Goal: Task Accomplishment & Management: Manage account settings

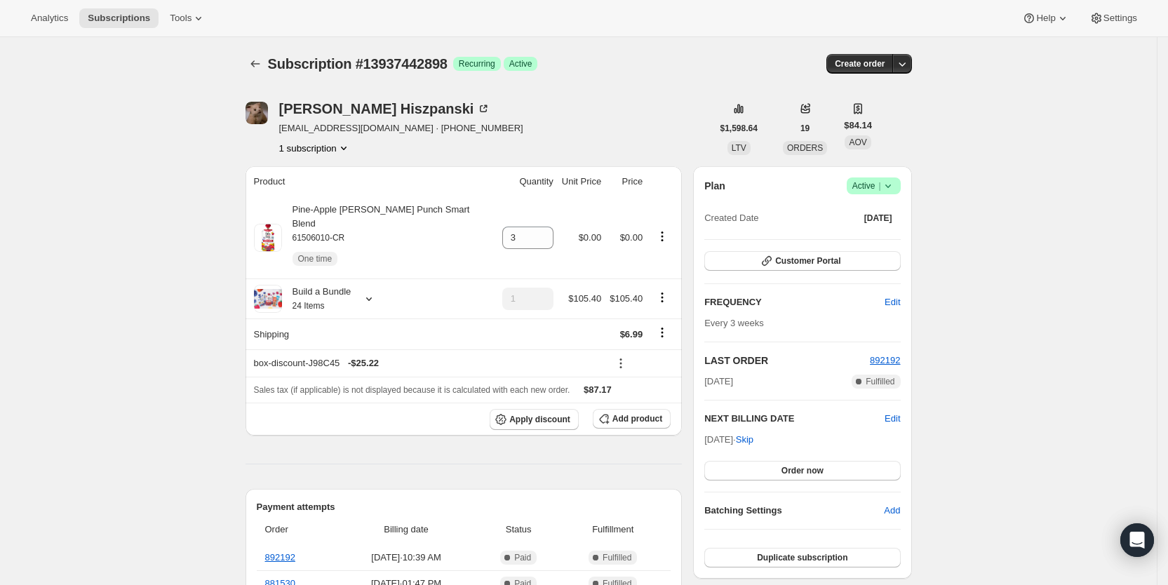
scroll to position [360, 0]
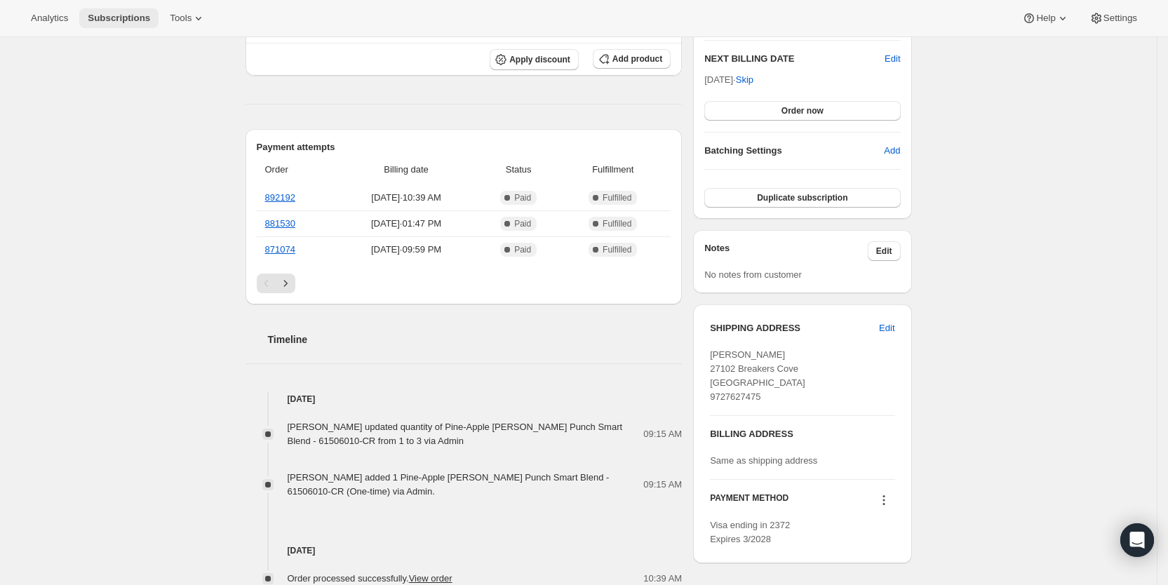
click at [136, 13] on span "Subscriptions" at bounding box center [119, 18] width 62 height 11
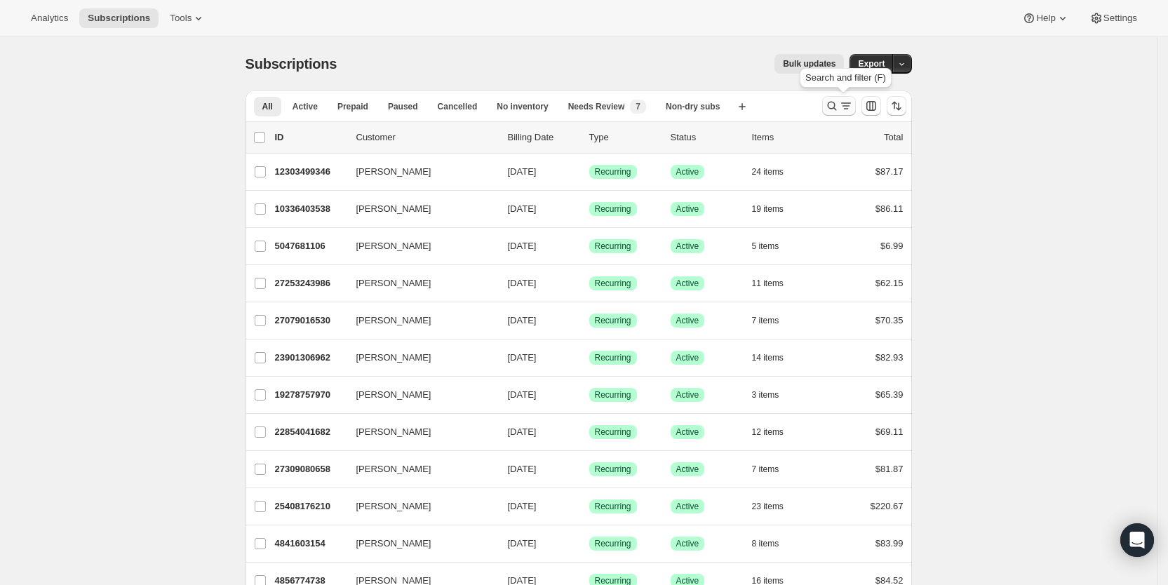
click at [846, 105] on icon "Search and filter results" at bounding box center [846, 106] width 14 height 14
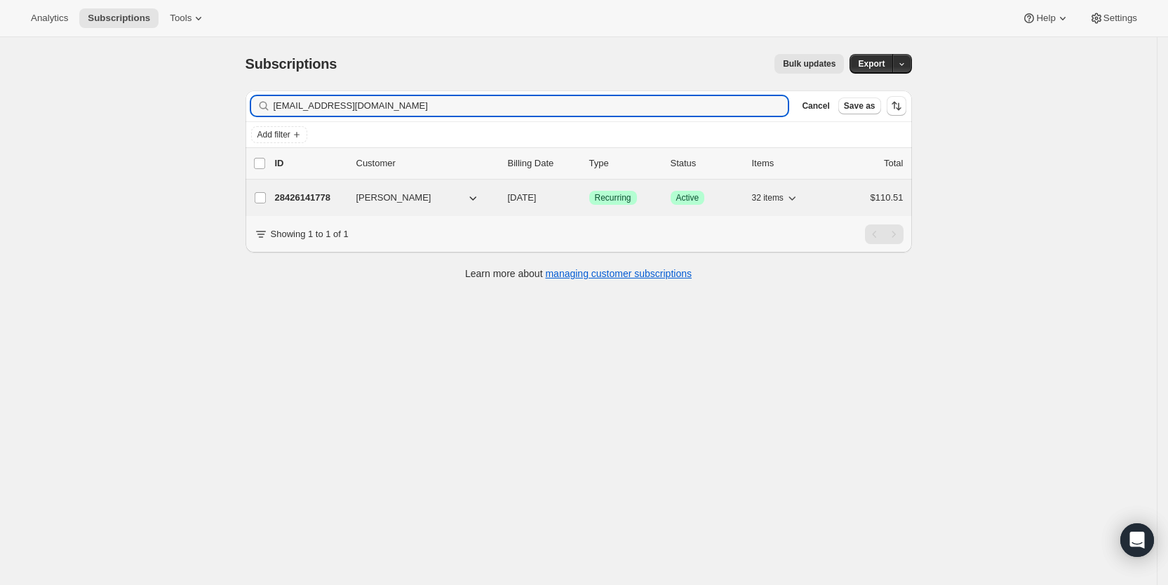
type input "[EMAIL_ADDRESS][DOMAIN_NAME]"
click at [528, 194] on span "[DATE]" at bounding box center [522, 197] width 29 height 11
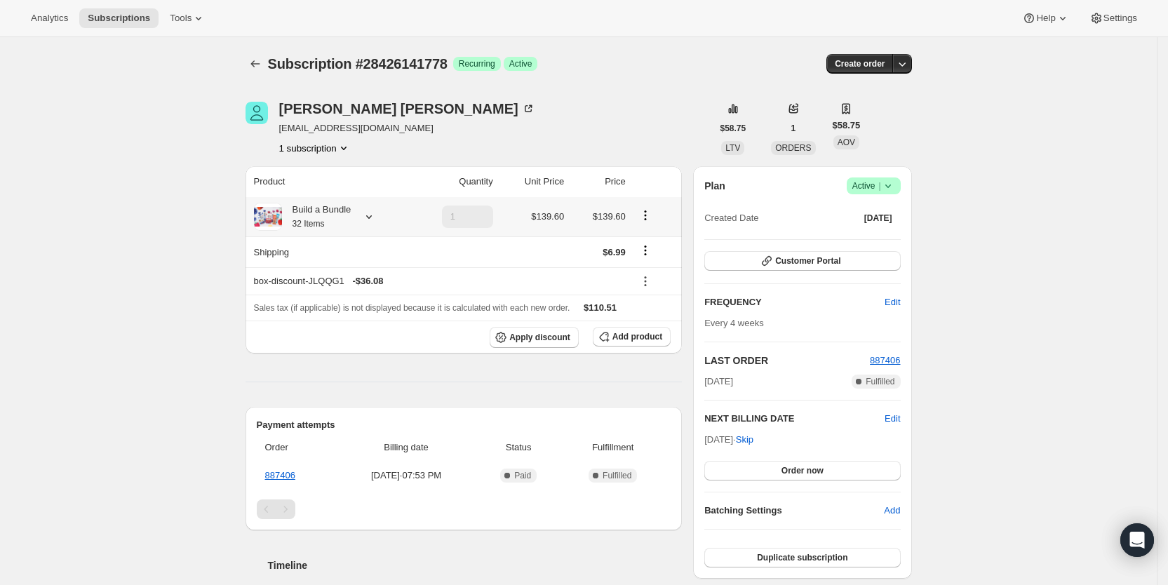
click at [374, 211] on icon at bounding box center [369, 217] width 14 height 14
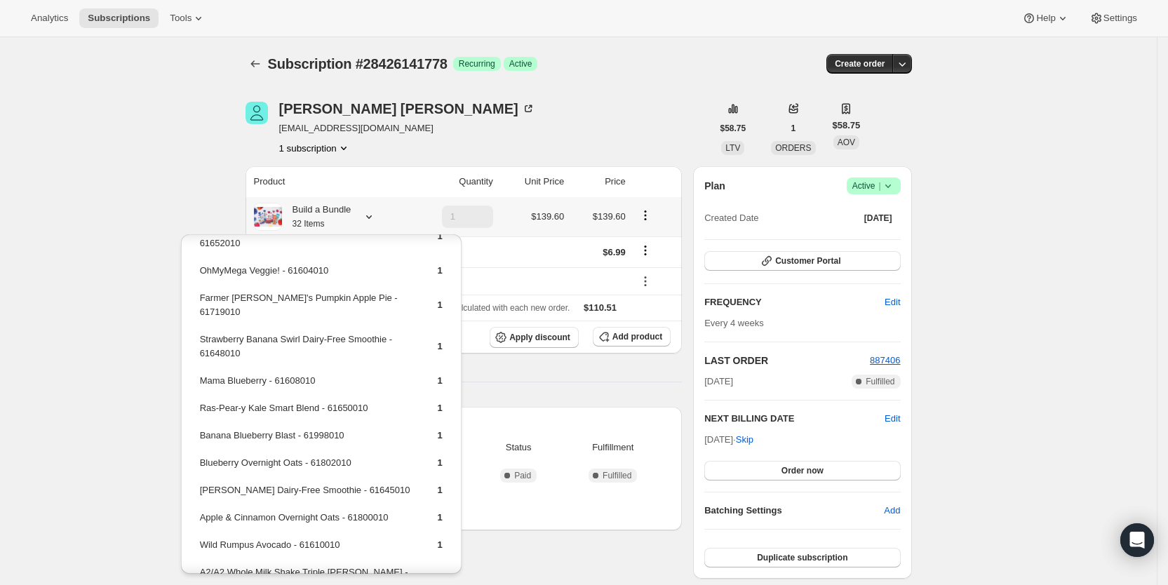
scroll to position [568, 0]
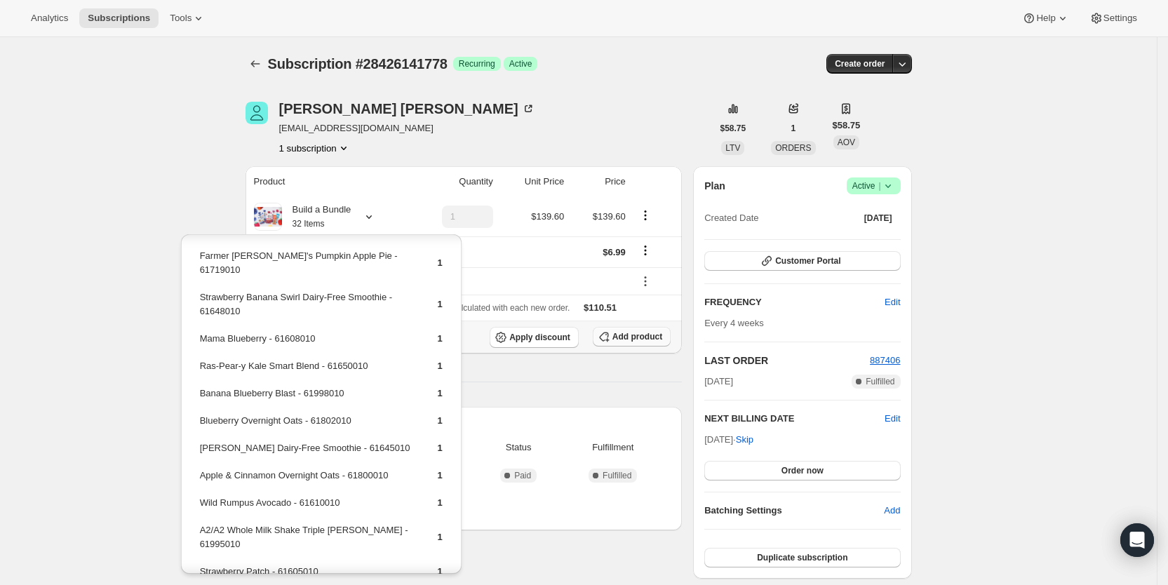
click at [642, 339] on span "Add product" at bounding box center [638, 336] width 50 height 11
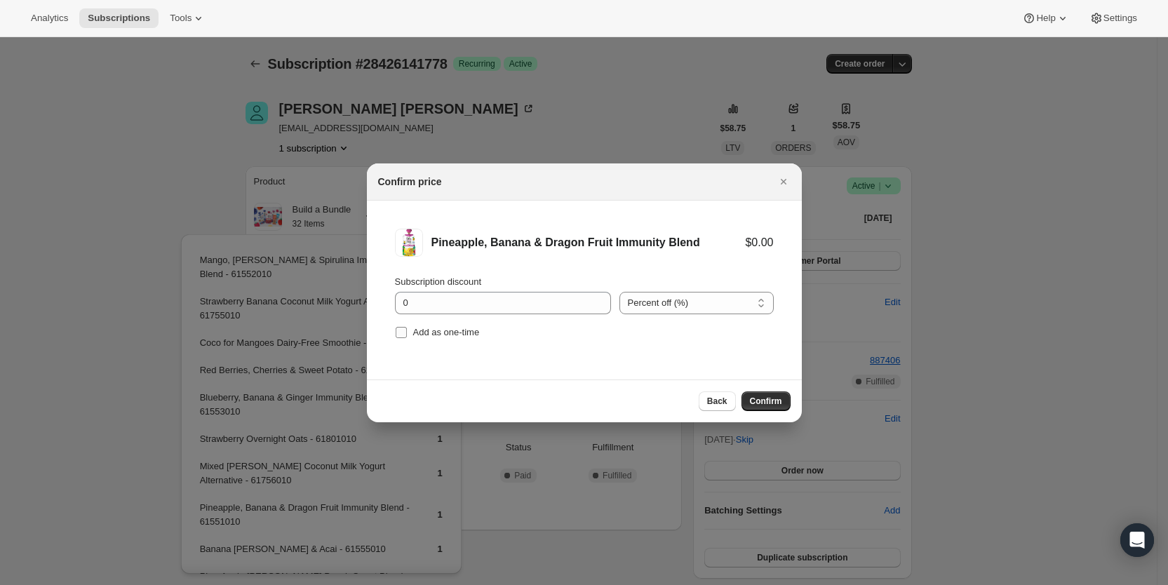
drag, startPoint x: 401, startPoint y: 334, endPoint x: 422, endPoint y: 333, distance: 21.8
click at [407, 333] on span ":rgp9:" at bounding box center [401, 332] width 13 height 13
click at [407, 333] on input "Add as one-time" at bounding box center [401, 332] width 11 height 11
checkbox input "true"
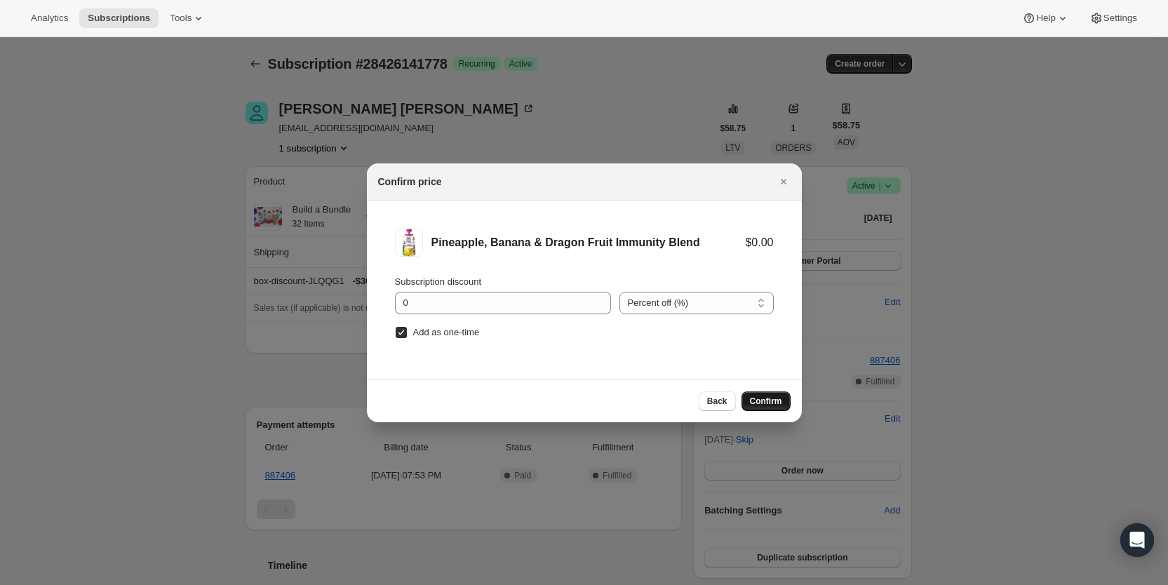
click at [773, 398] on span "Confirm" at bounding box center [766, 401] width 32 height 11
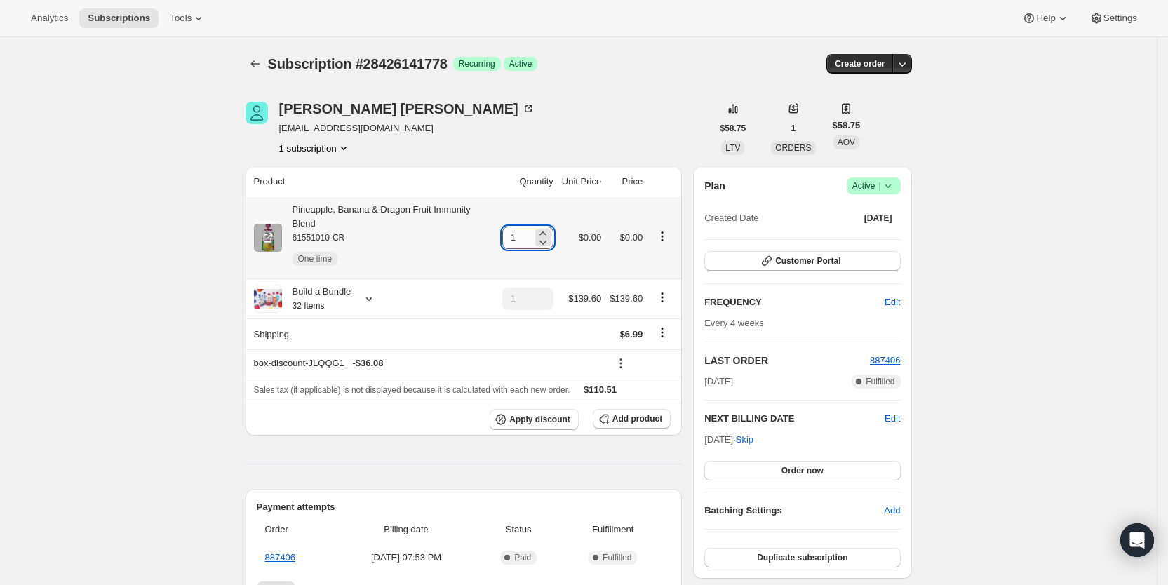
drag, startPoint x: 515, startPoint y: 234, endPoint x: 539, endPoint y: 233, distance: 23.9
click at [533, 233] on input "1" at bounding box center [517, 238] width 30 height 22
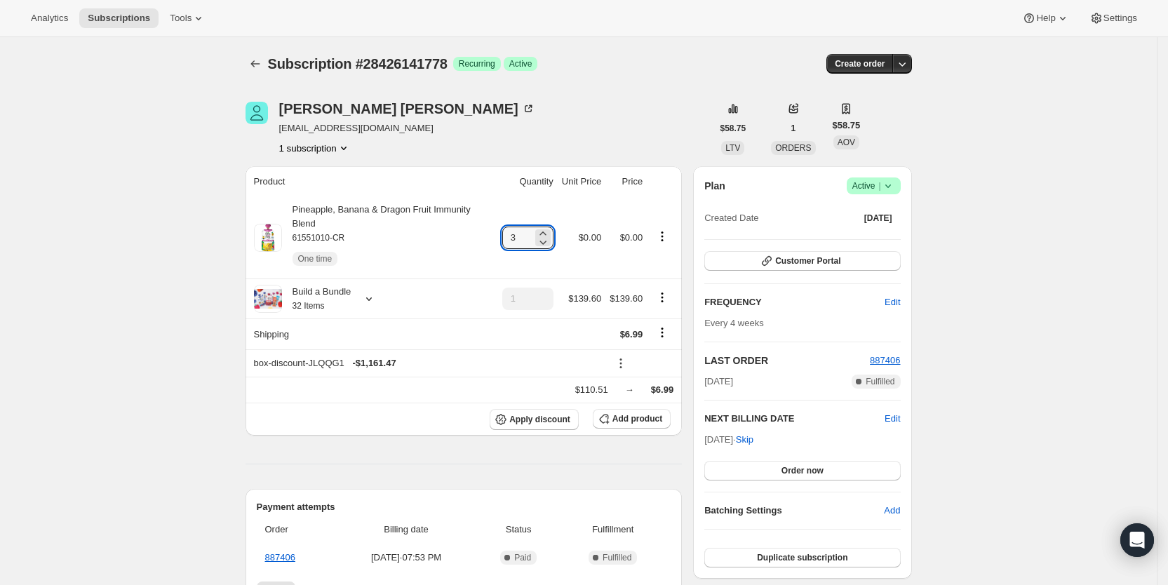
type input "3"
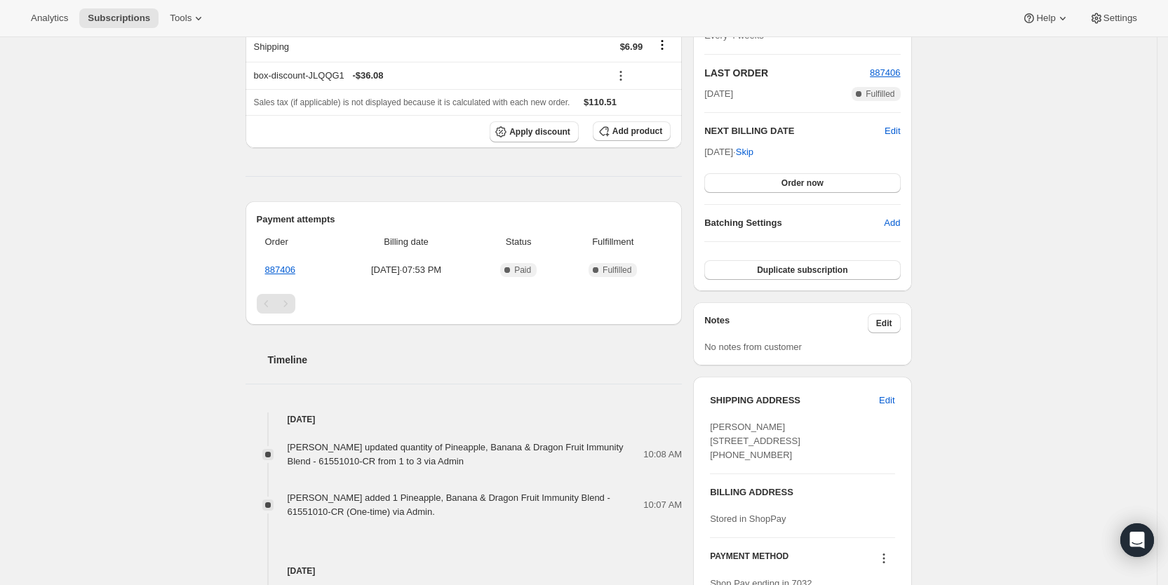
scroll to position [304, 0]
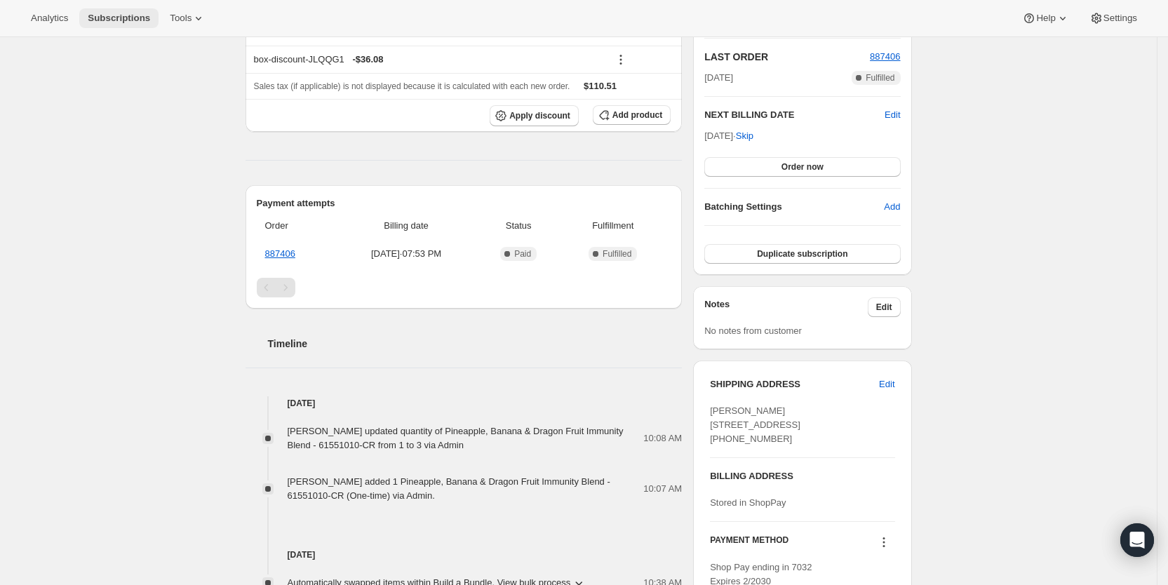
click at [121, 18] on span "Subscriptions" at bounding box center [119, 18] width 62 height 11
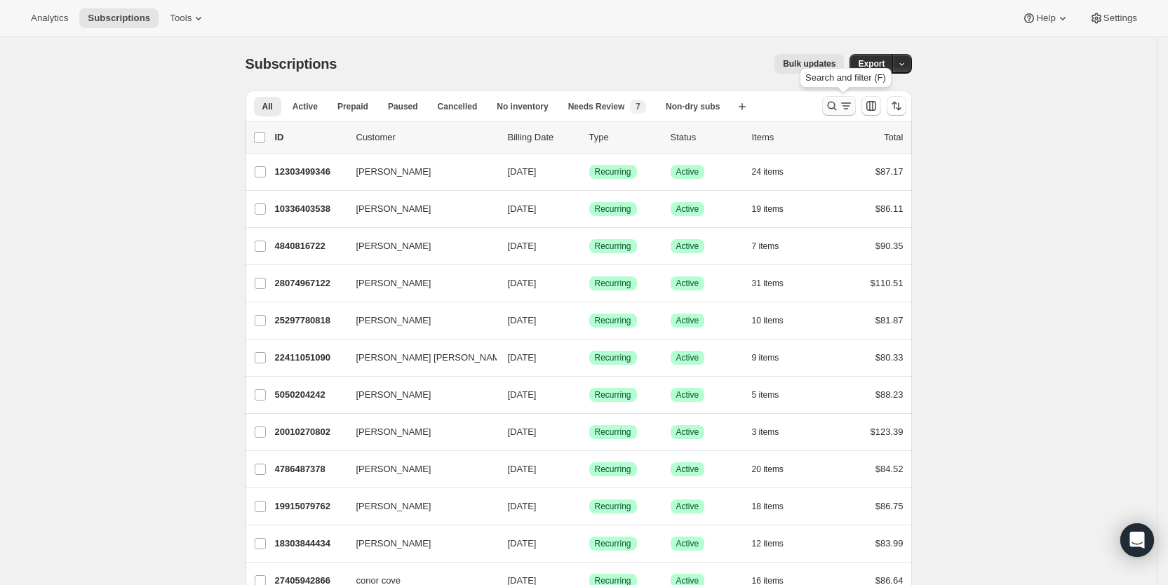
click at [846, 109] on icon "Search and filter results" at bounding box center [846, 106] width 14 height 14
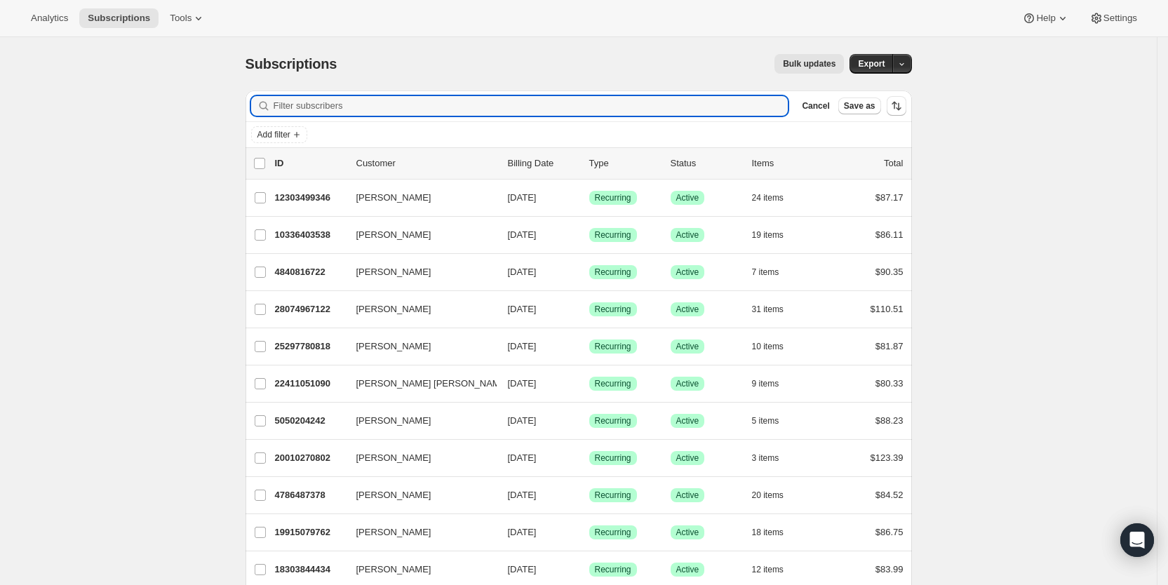
paste input "[EMAIL_ADDRESS][DOMAIN_NAME]"
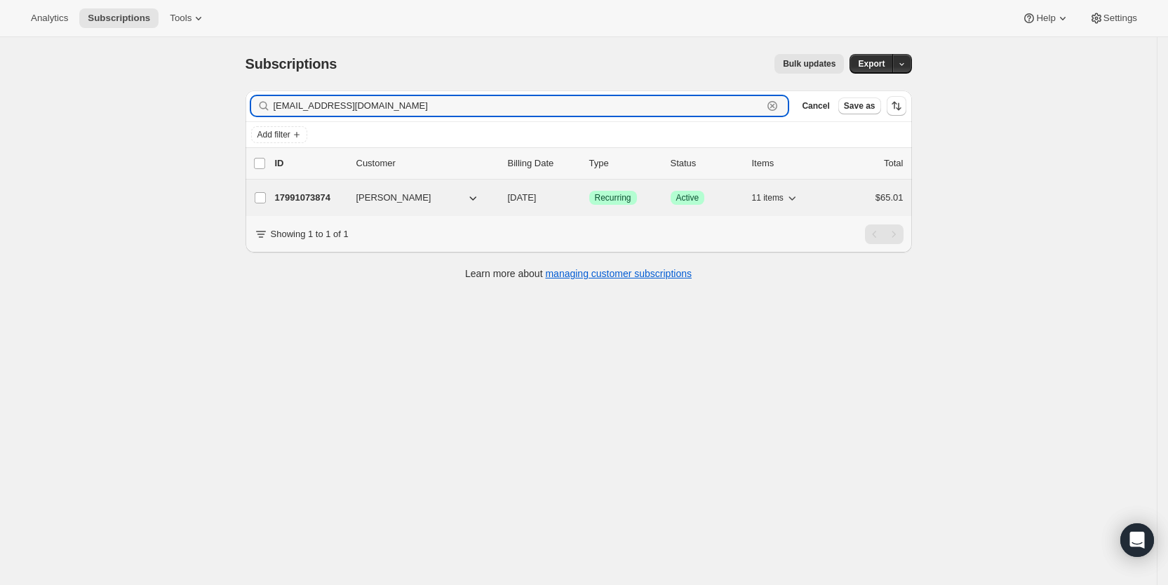
type input "[EMAIL_ADDRESS][DOMAIN_NAME]"
click at [525, 198] on span "[DATE]" at bounding box center [522, 197] width 29 height 11
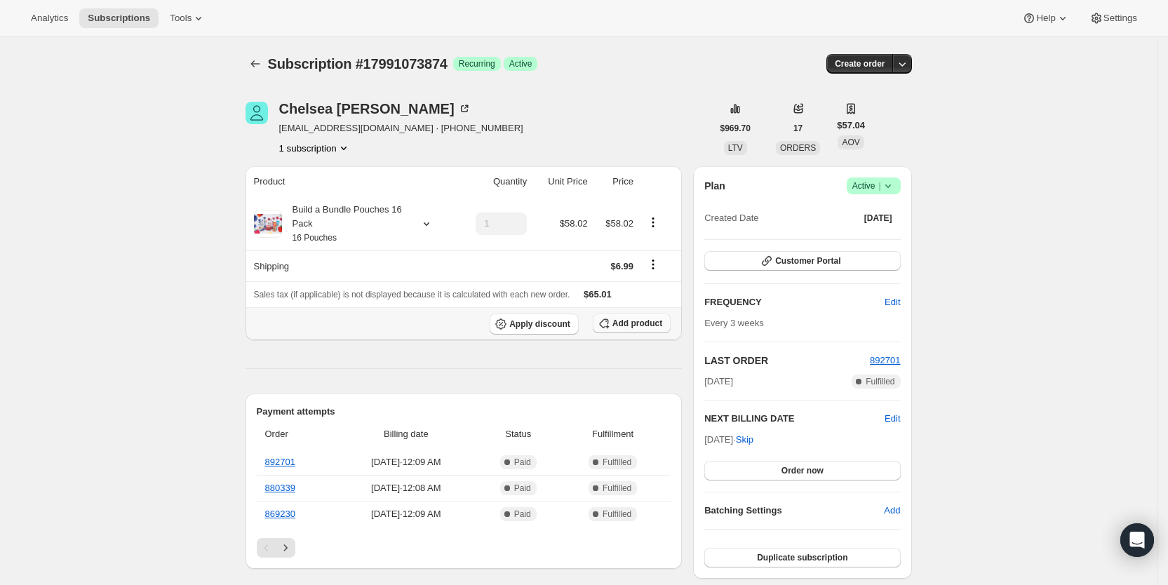
click at [653, 327] on span "Add product" at bounding box center [638, 323] width 50 height 11
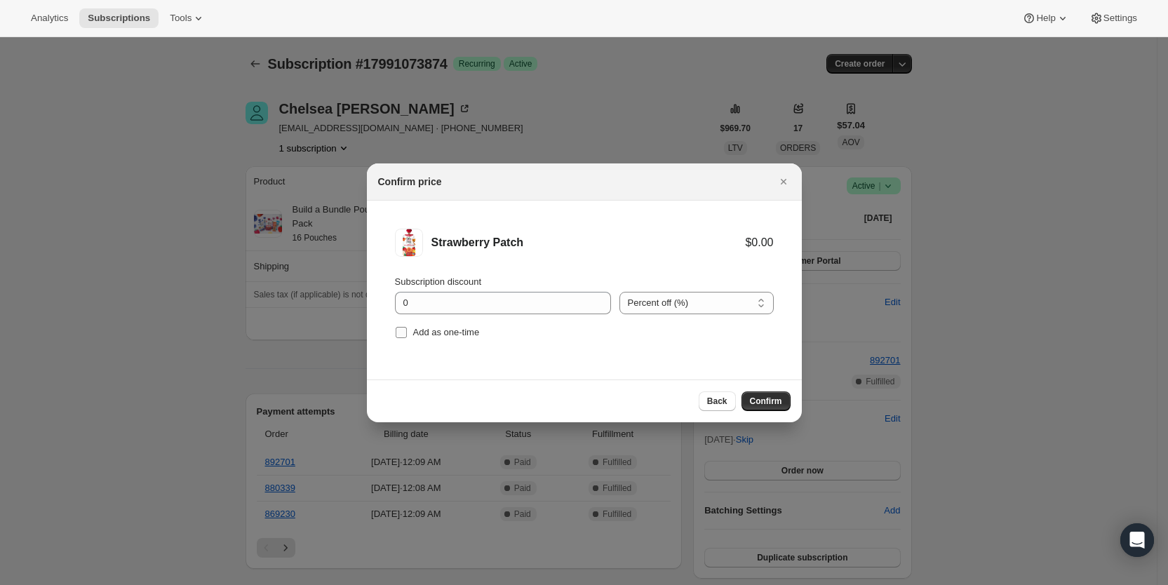
click at [397, 335] on input "Add as one-time" at bounding box center [401, 332] width 11 height 11
checkbox input "true"
click at [777, 399] on span "Confirm" at bounding box center [766, 401] width 32 height 11
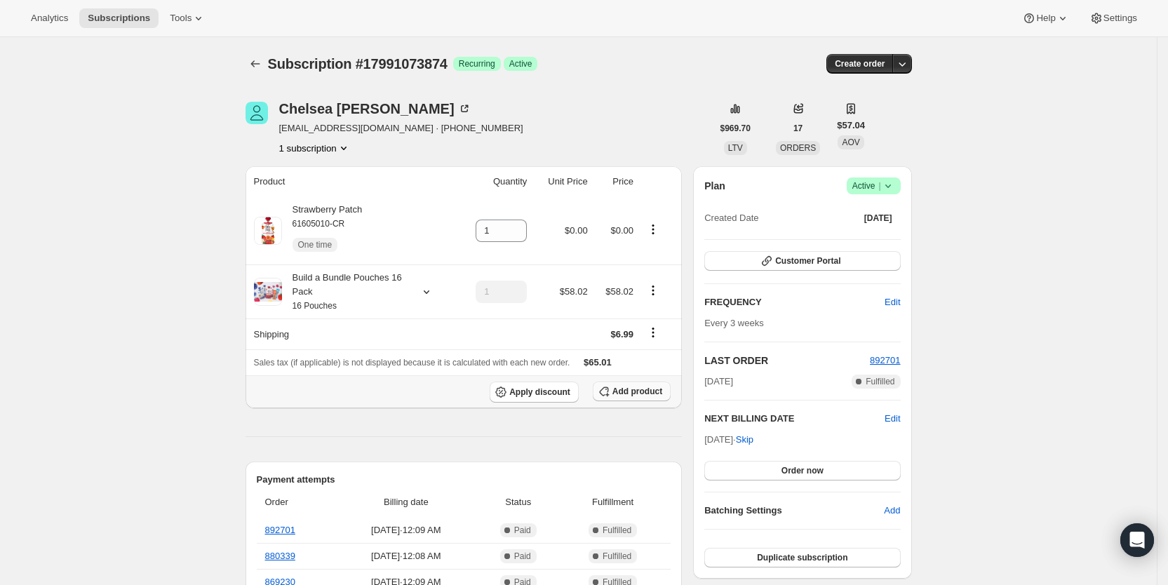
click at [648, 390] on span "Add product" at bounding box center [638, 391] width 50 height 11
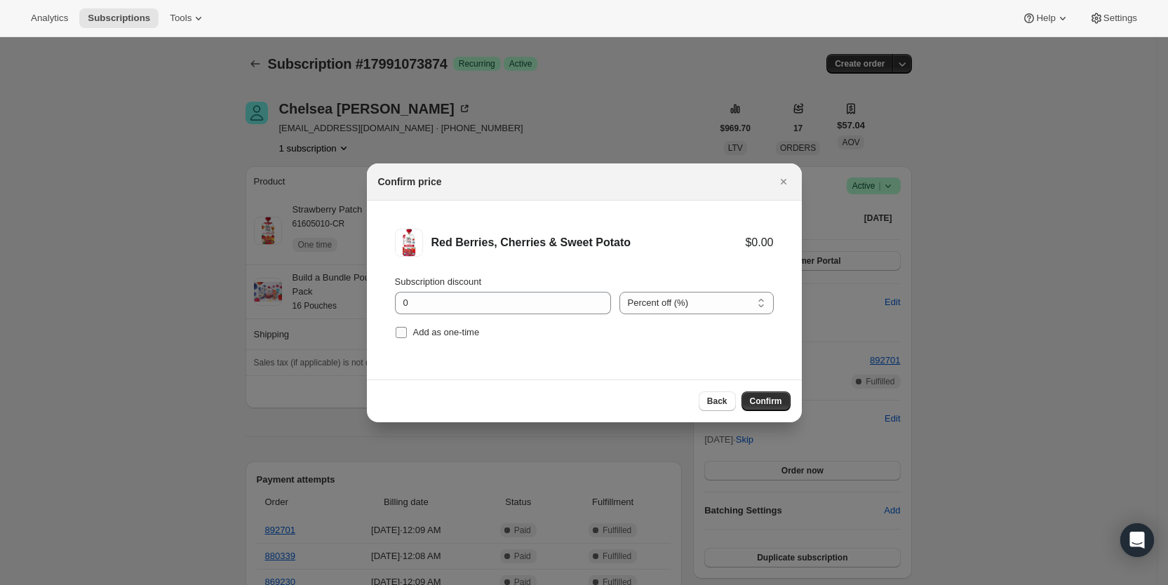
click at [406, 333] on input "Add as one-time" at bounding box center [401, 332] width 11 height 11
checkbox input "true"
drag, startPoint x: 783, startPoint y: 403, endPoint x: 702, endPoint y: 379, distance: 84.1
click at [784, 403] on button "Confirm" at bounding box center [766, 402] width 49 height 20
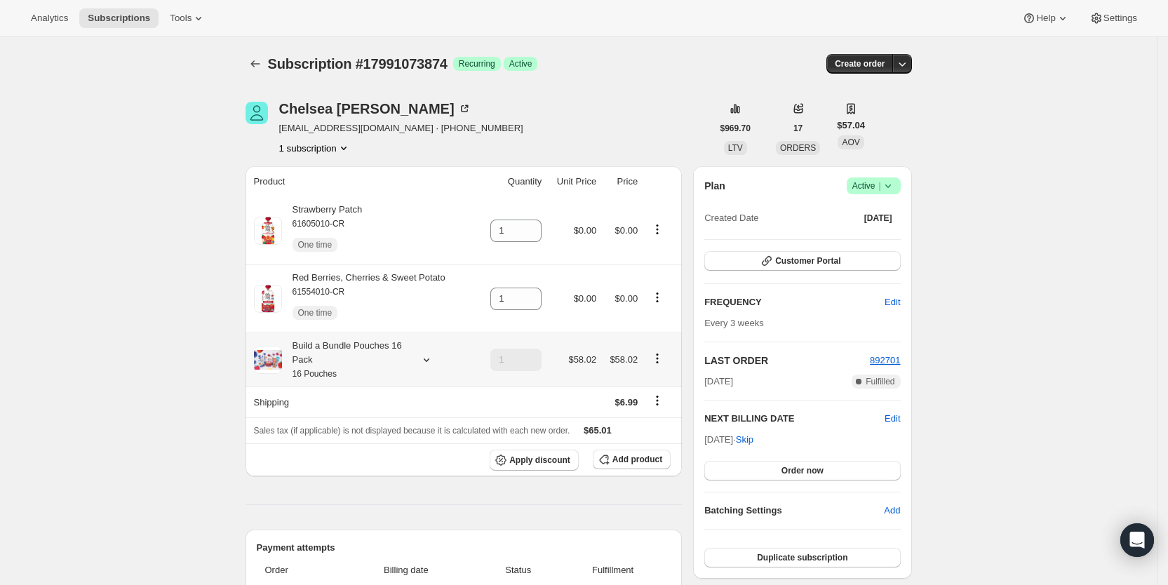
click at [427, 359] on icon at bounding box center [427, 360] width 14 height 14
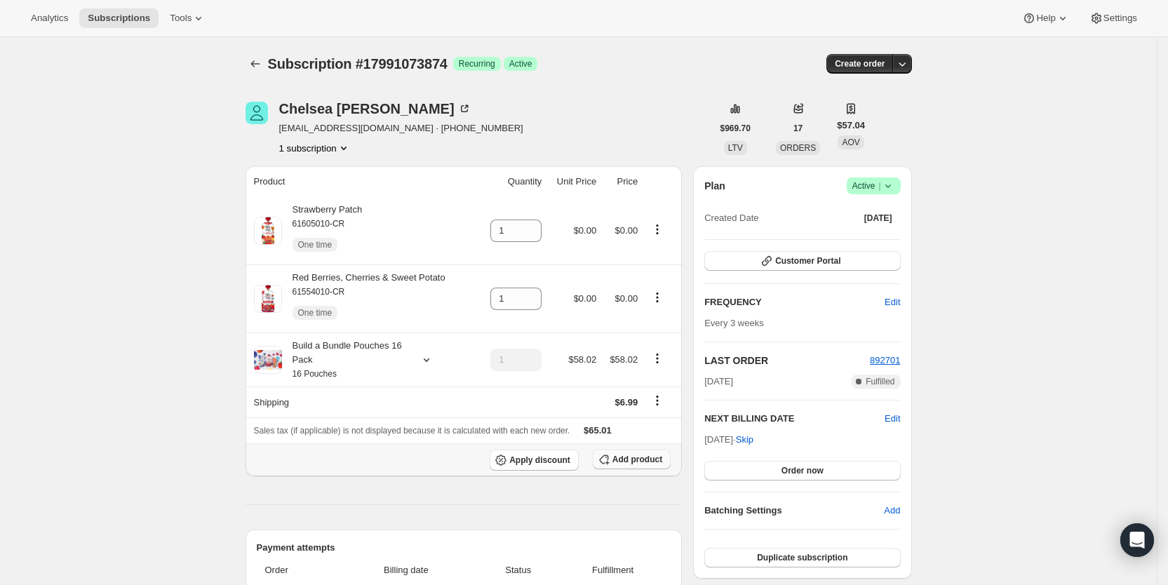
click at [639, 461] on span "Add product" at bounding box center [638, 459] width 50 height 11
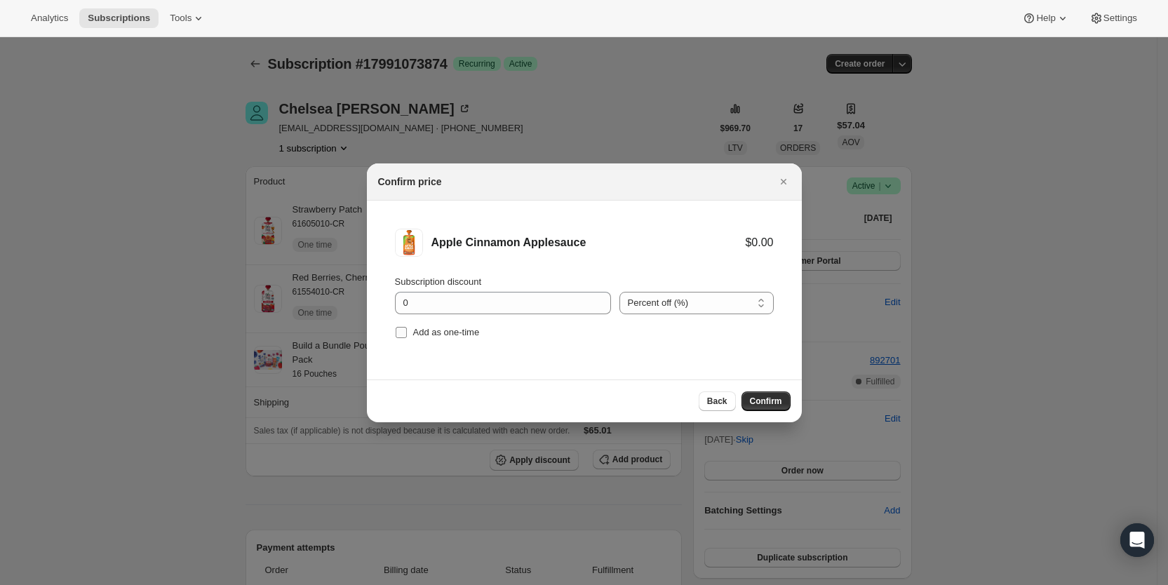
click at [411, 330] on label "Add as one-time" at bounding box center [437, 333] width 85 height 20
click at [407, 330] on input "Add as one-time" at bounding box center [401, 332] width 11 height 11
checkbox input "true"
click at [770, 401] on span "Confirm" at bounding box center [766, 401] width 32 height 11
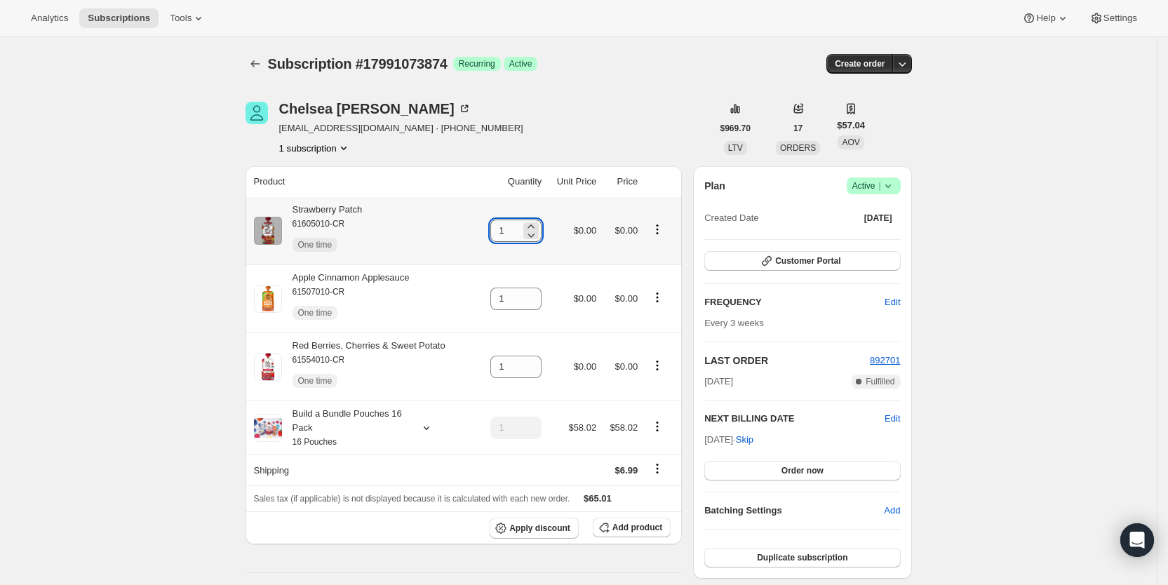
drag, startPoint x: 498, startPoint y: 228, endPoint x: 506, endPoint y: 229, distance: 7.8
click at [506, 229] on input "1" at bounding box center [505, 231] width 30 height 22
drag, startPoint x: 500, startPoint y: 232, endPoint x: 541, endPoint y: 234, distance: 40.8
click at [541, 234] on div "1" at bounding box center [515, 231] width 51 height 22
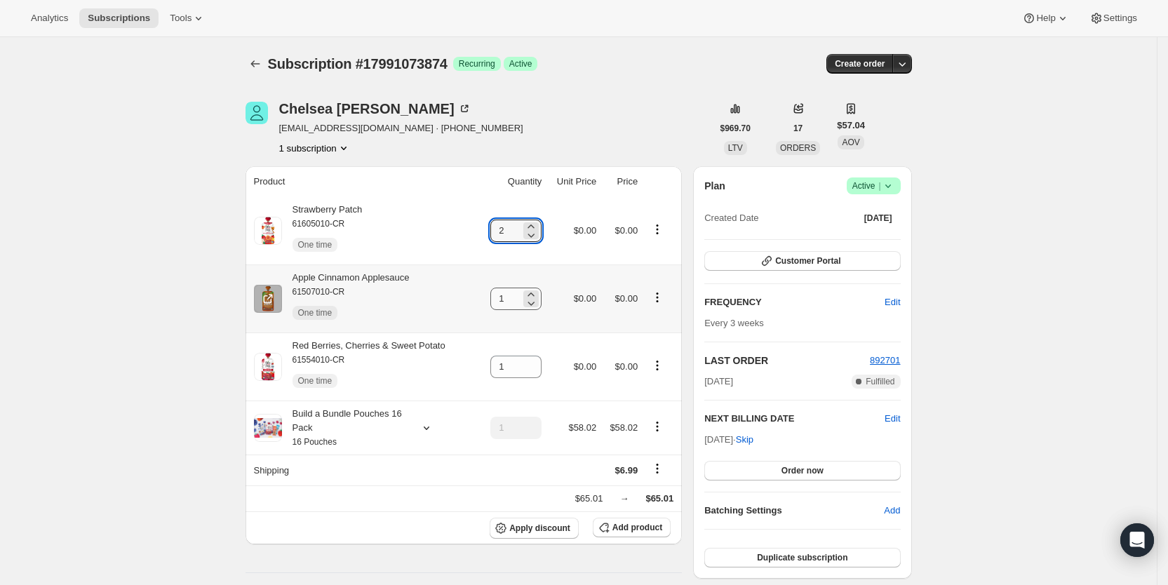
type input "2"
drag, startPoint x: 502, startPoint y: 305, endPoint x: 517, endPoint y: 303, distance: 14.8
click at [517, 303] on input "1" at bounding box center [505, 299] width 30 height 22
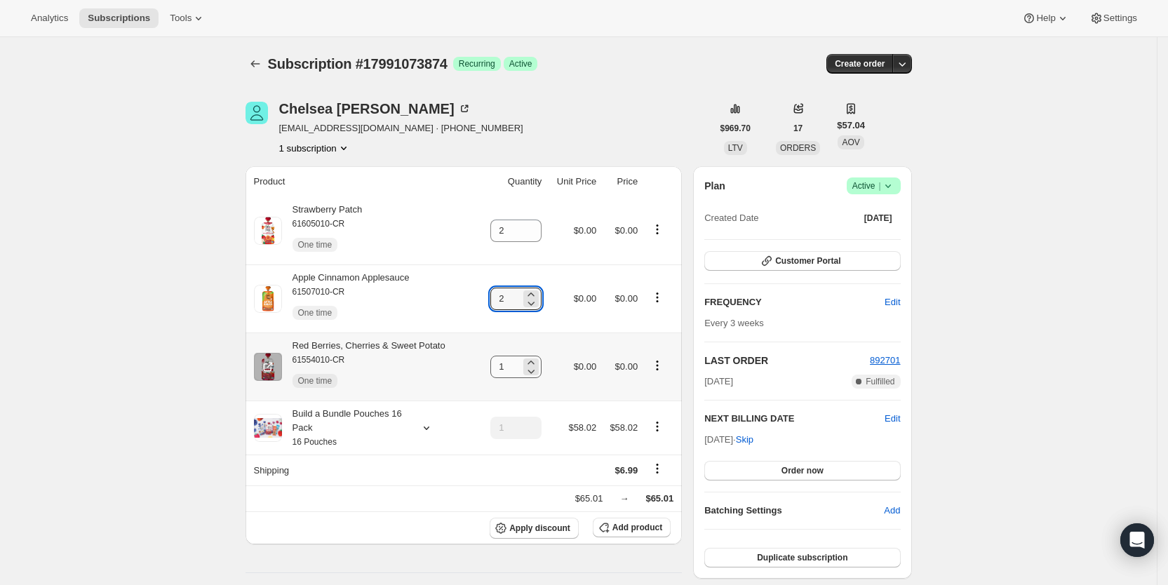
type input "2"
drag, startPoint x: 498, startPoint y: 366, endPoint x: 530, endPoint y: 366, distance: 32.3
click at [521, 366] on input "1" at bounding box center [505, 367] width 30 height 22
type input "2"
click at [566, 138] on div "[PERSON_NAME] [EMAIL_ADDRESS][DOMAIN_NAME] · [PHONE_NUMBER] 1 subscription" at bounding box center [479, 128] width 467 height 53
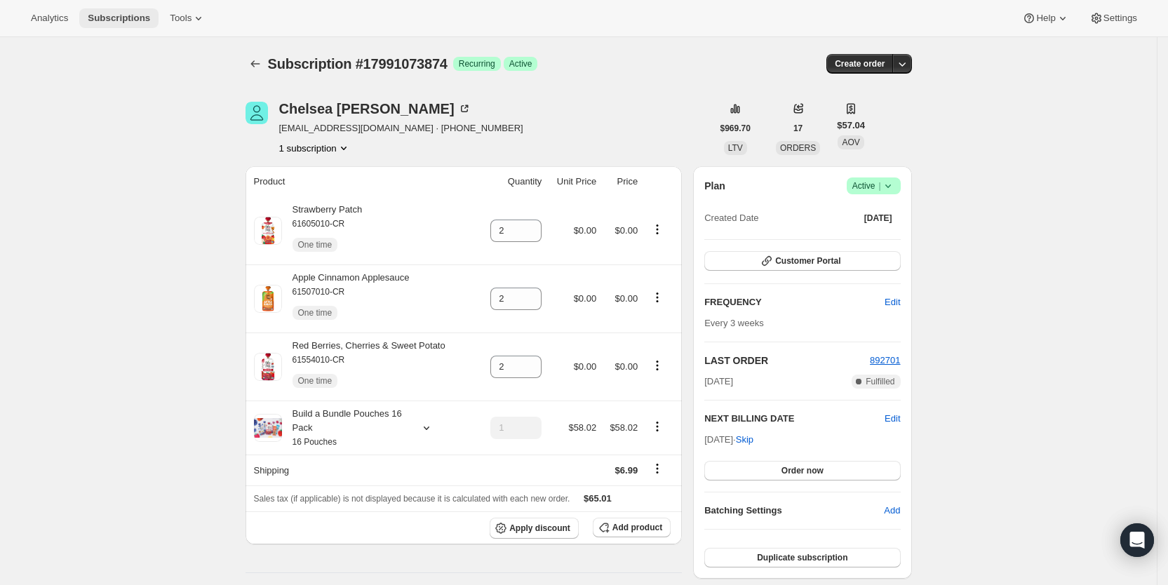
click at [130, 18] on span "Subscriptions" at bounding box center [119, 18] width 62 height 11
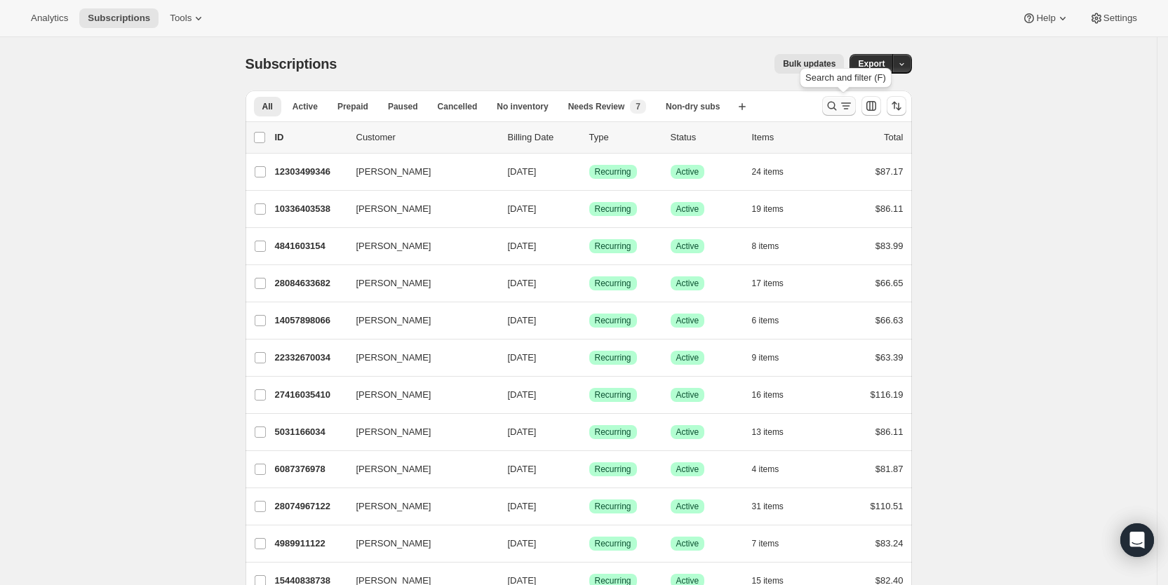
click at [839, 101] on icon "Search and filter results" at bounding box center [832, 106] width 14 height 14
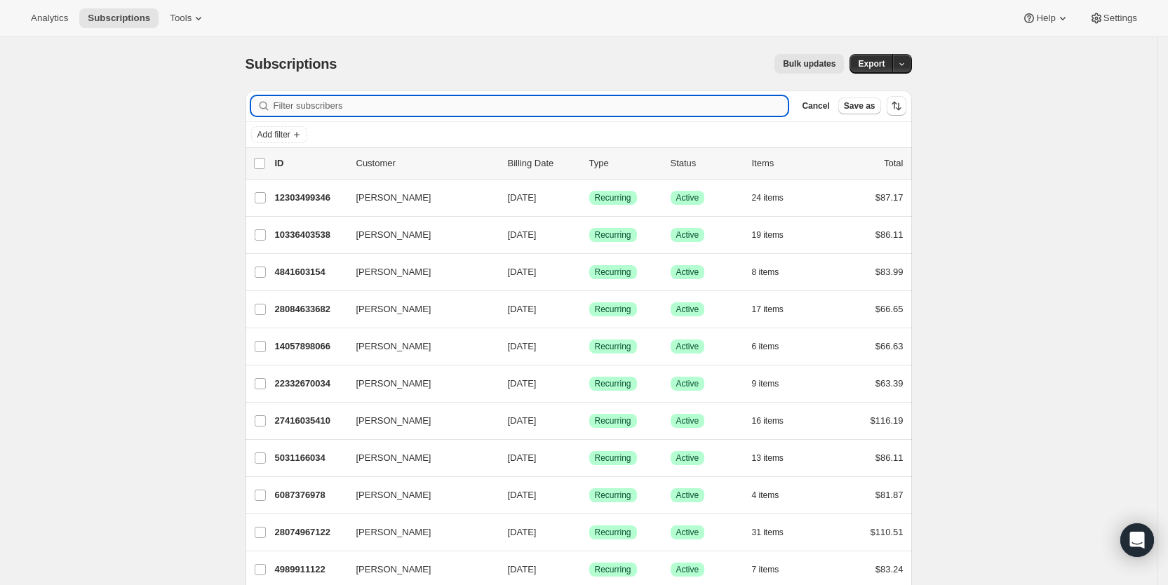
paste input "[EMAIL_ADDRESS][DOMAIN_NAME]"
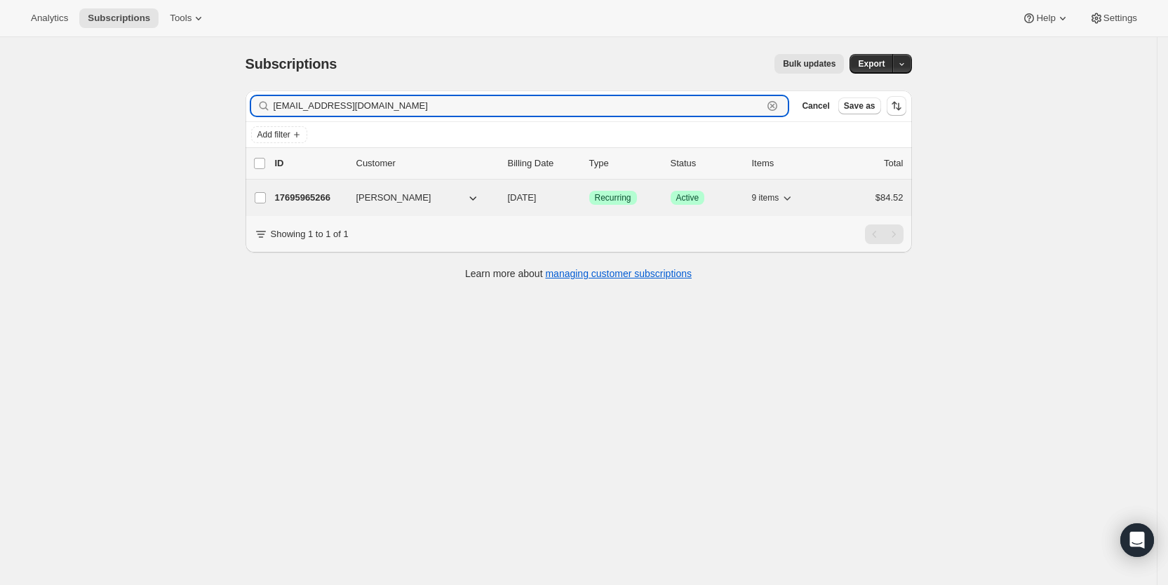
type input "[EMAIL_ADDRESS][DOMAIN_NAME]"
click at [537, 198] on span "[DATE]" at bounding box center [522, 197] width 29 height 11
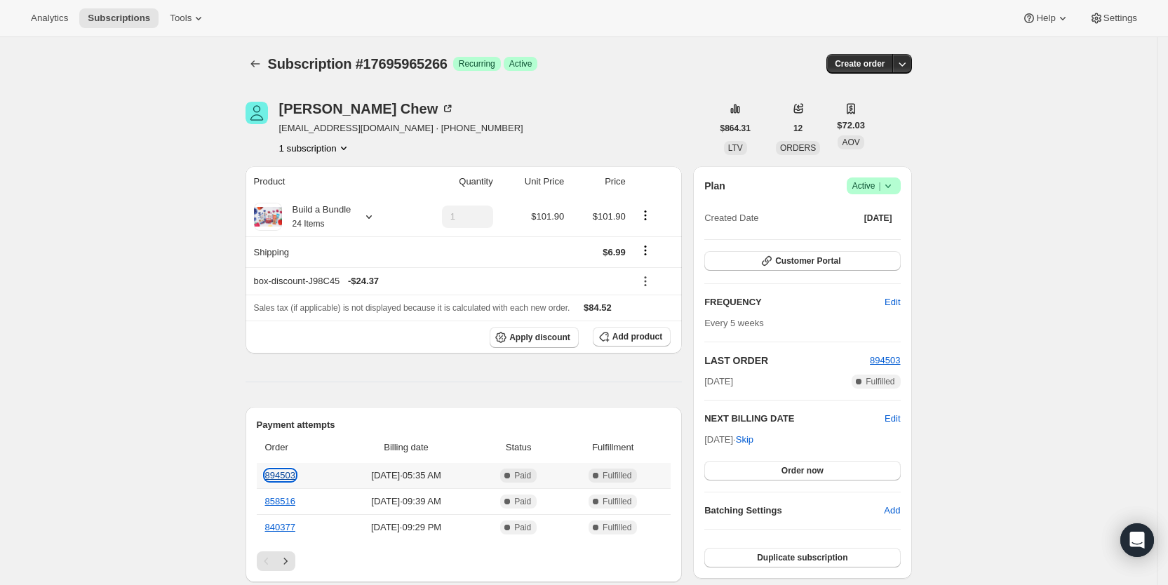
click at [285, 472] on link "894503" at bounding box center [280, 475] width 30 height 11
click at [566, 337] on span "Apply discount" at bounding box center [539, 337] width 61 height 11
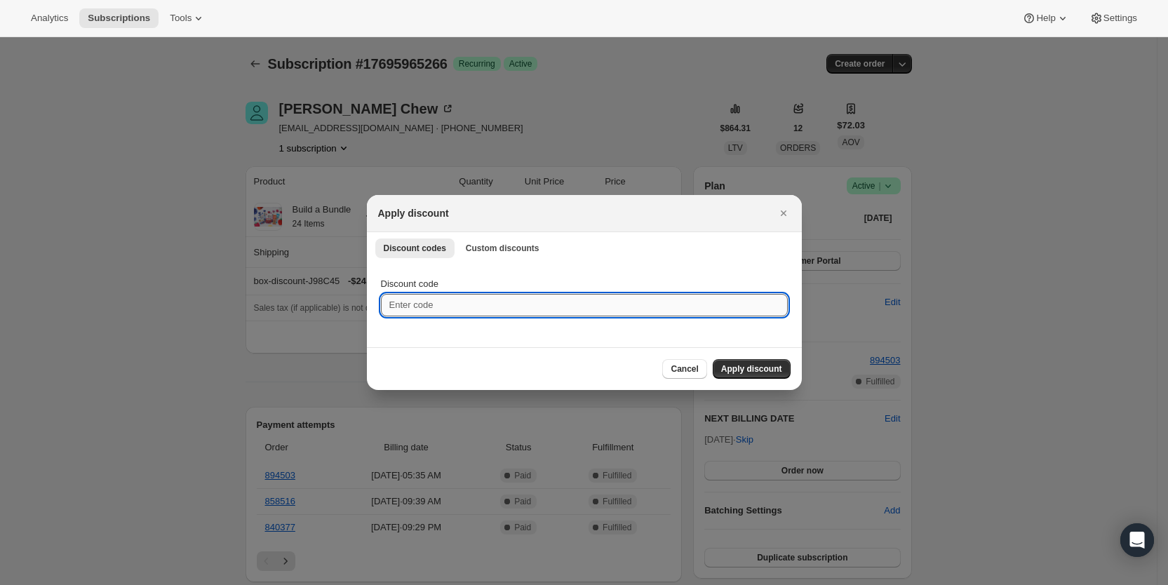
click at [425, 305] on input "Discount code" at bounding box center [584, 305] width 407 height 22
paste input "HelenaGiftCardFA63546B"
type input "HelenaGiftCardFA63546B"
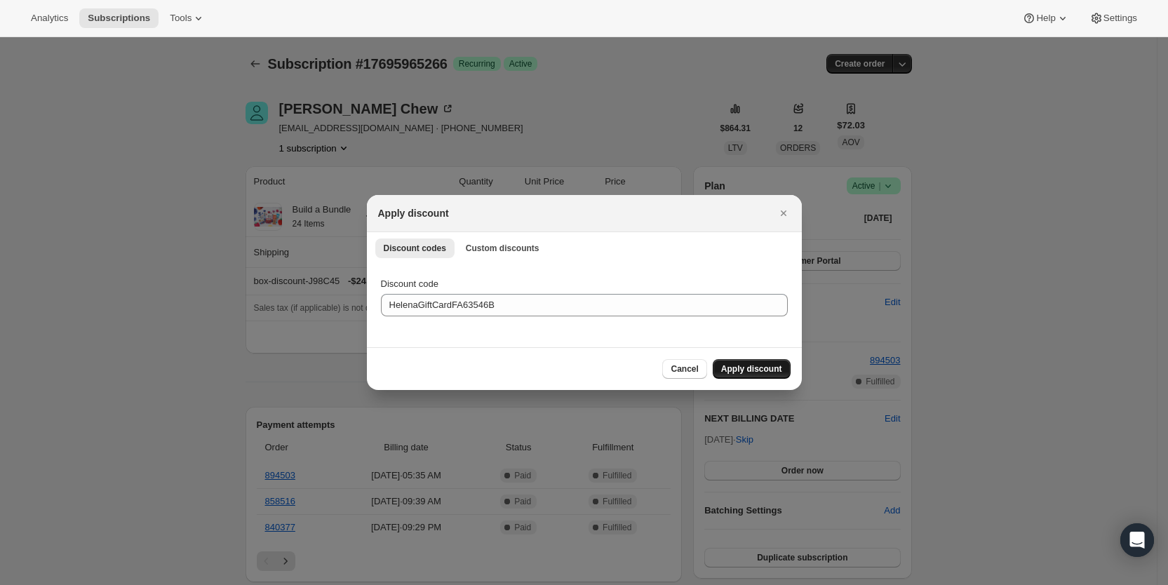
click at [735, 369] on span "Apply discount" at bounding box center [751, 368] width 61 height 11
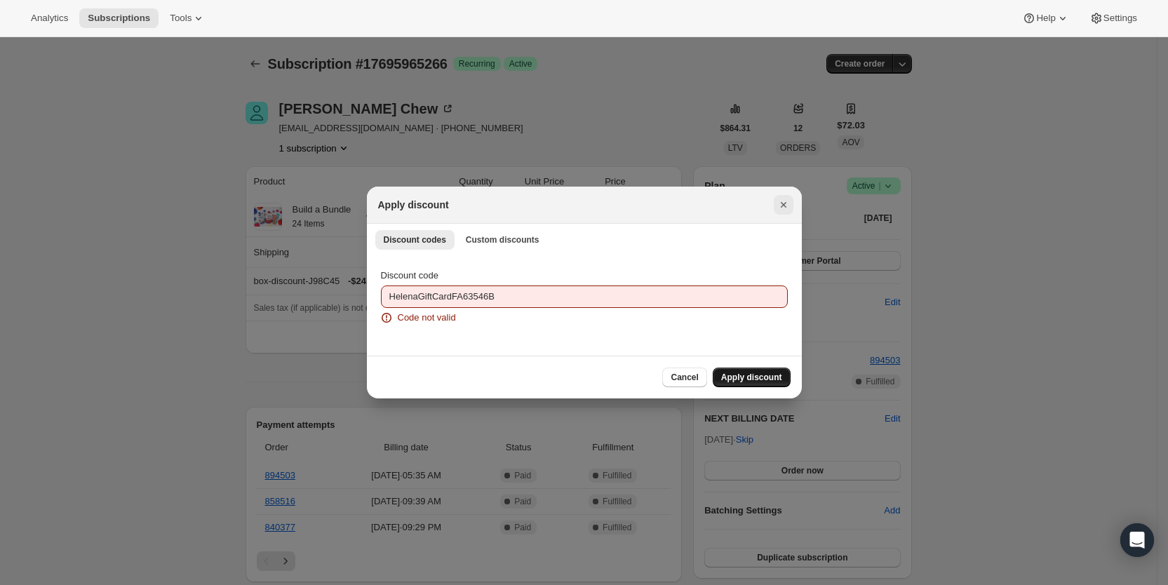
click at [784, 202] on icon "Close" at bounding box center [784, 205] width 14 height 14
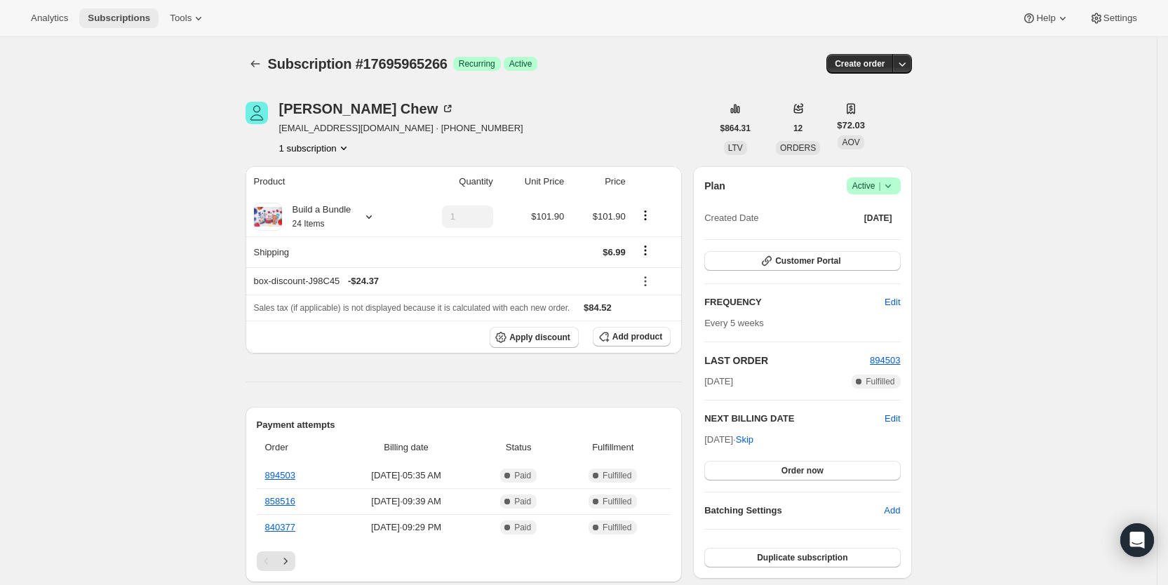
click at [137, 17] on span "Subscriptions" at bounding box center [119, 18] width 62 height 11
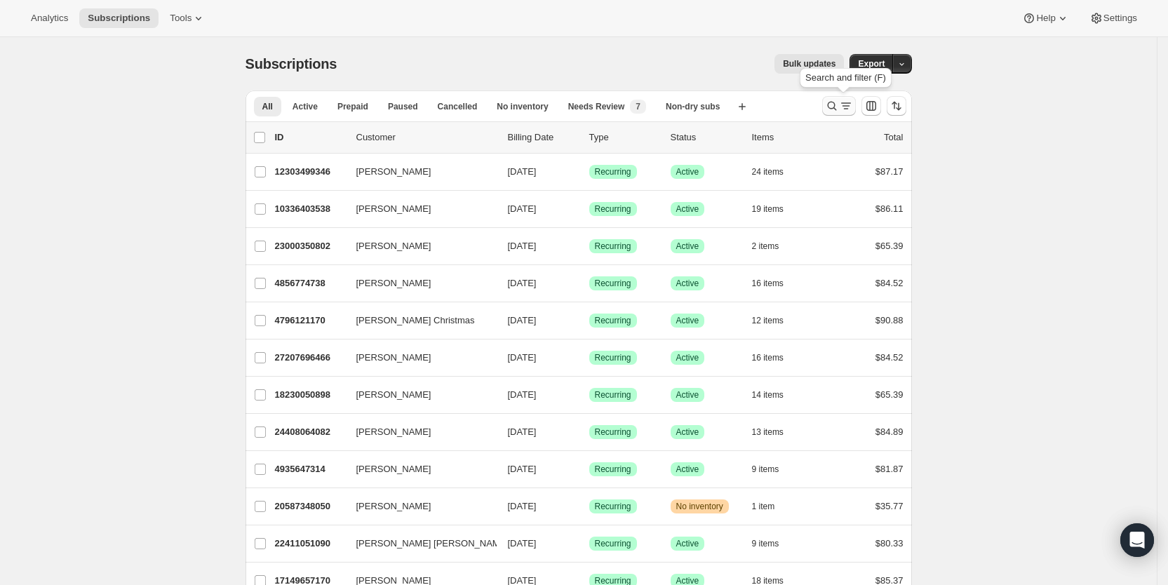
click at [853, 102] on icon "Search and filter results" at bounding box center [846, 106] width 14 height 14
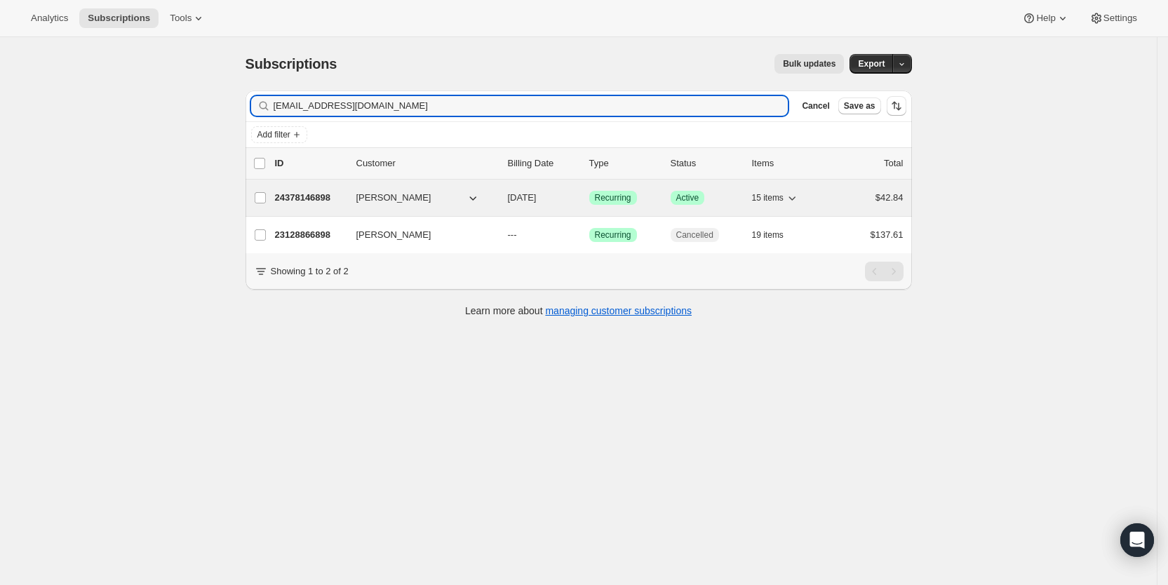
type input "[EMAIL_ADDRESS][DOMAIN_NAME]"
click at [537, 194] on span "[DATE]" at bounding box center [522, 197] width 29 height 11
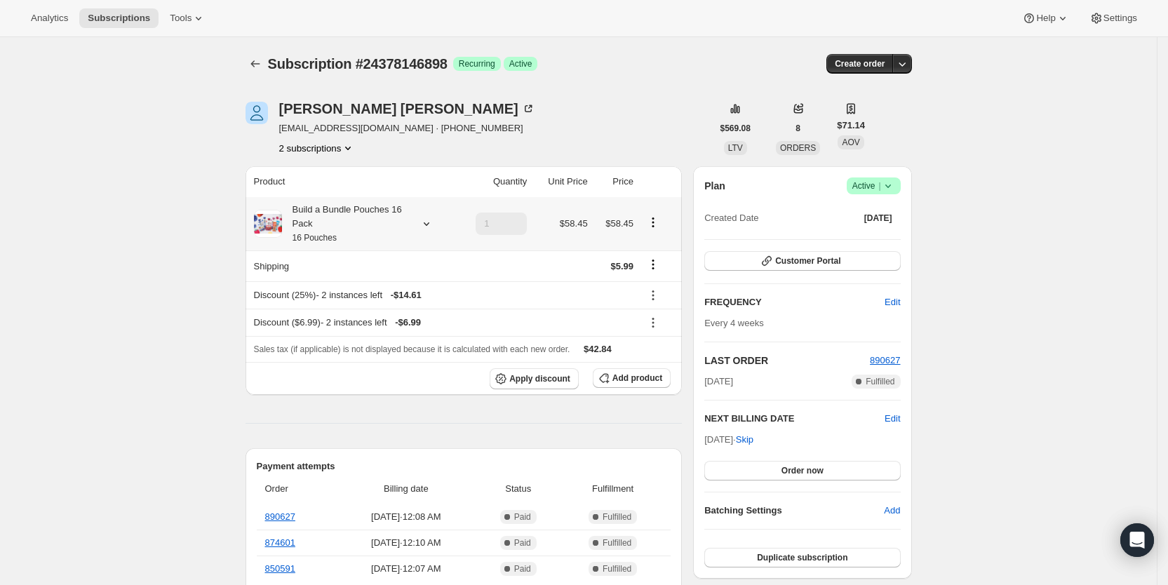
click at [434, 225] on icon at bounding box center [427, 224] width 14 height 14
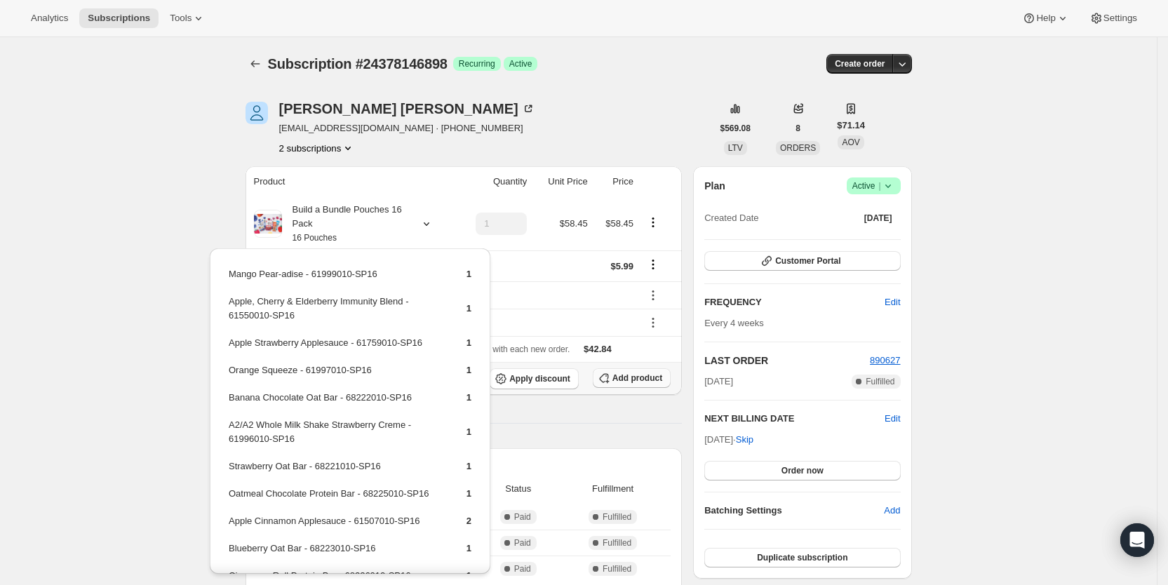
click at [639, 378] on span "Add product" at bounding box center [638, 378] width 50 height 11
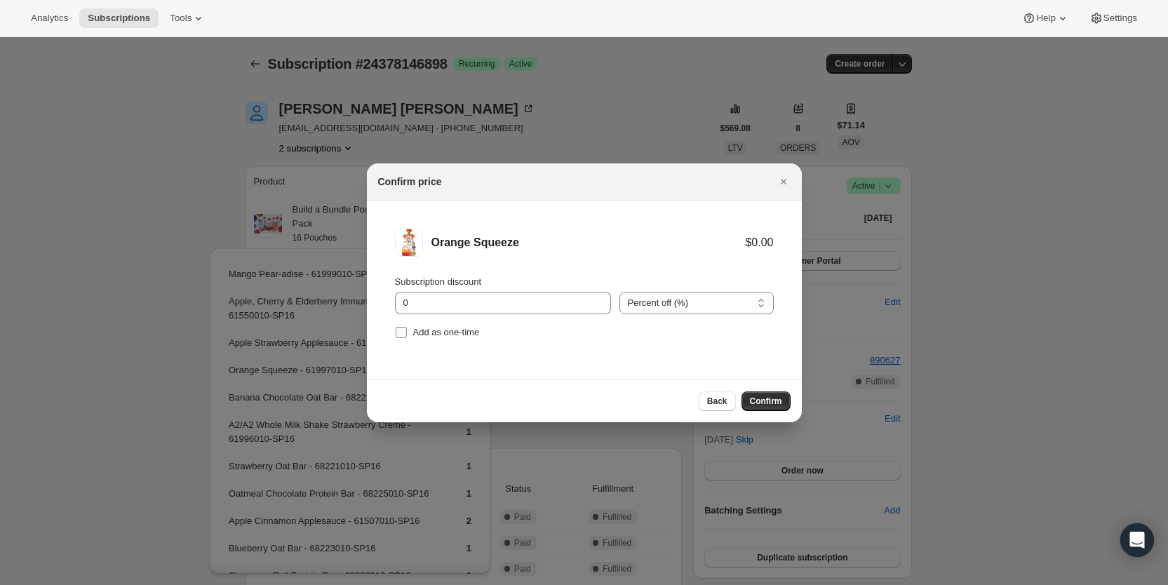
drag, startPoint x: 422, startPoint y: 336, endPoint x: 636, endPoint y: 363, distance: 215.7
click at [425, 336] on span "Add as one-time" at bounding box center [446, 332] width 67 height 11
click at [407, 336] on input "Add as one-time" at bounding box center [401, 332] width 11 height 11
checkbox input "true"
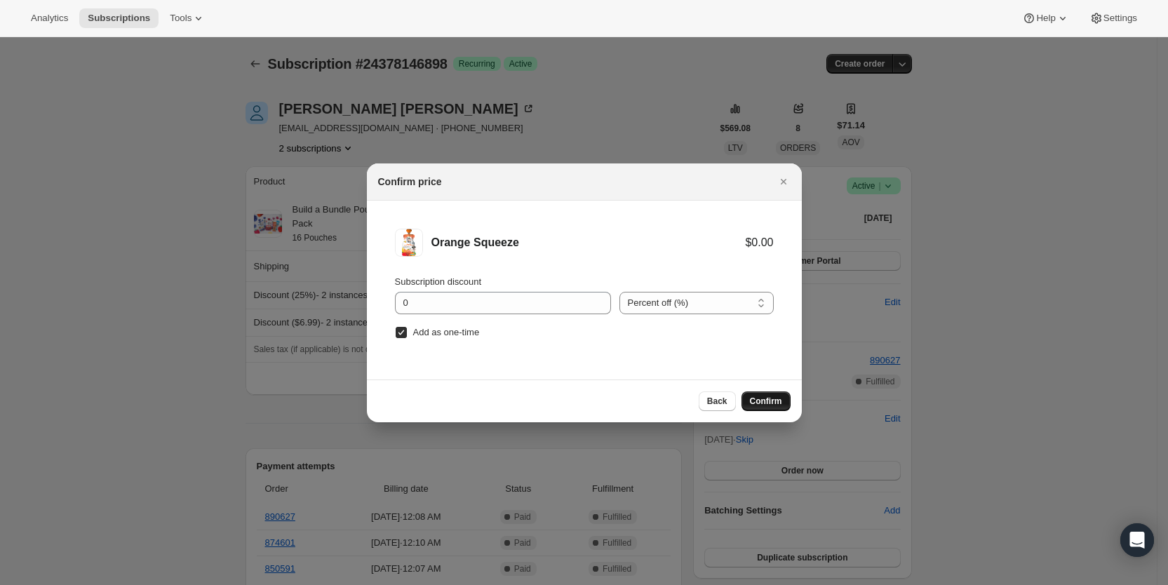
click at [770, 403] on span "Confirm" at bounding box center [766, 401] width 32 height 11
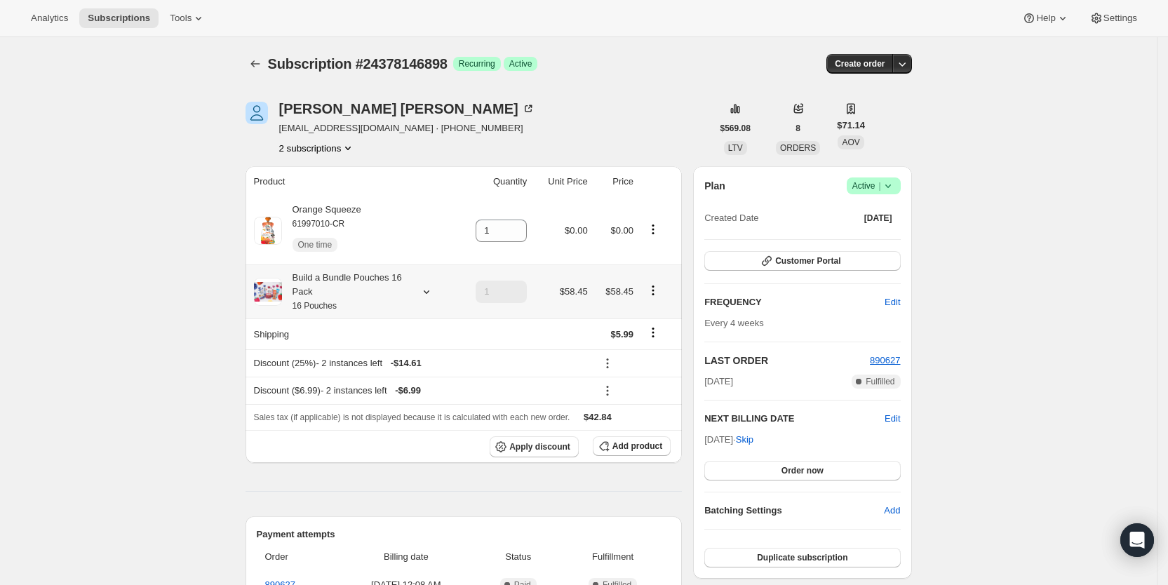
click at [433, 290] on icon at bounding box center [427, 292] width 14 height 14
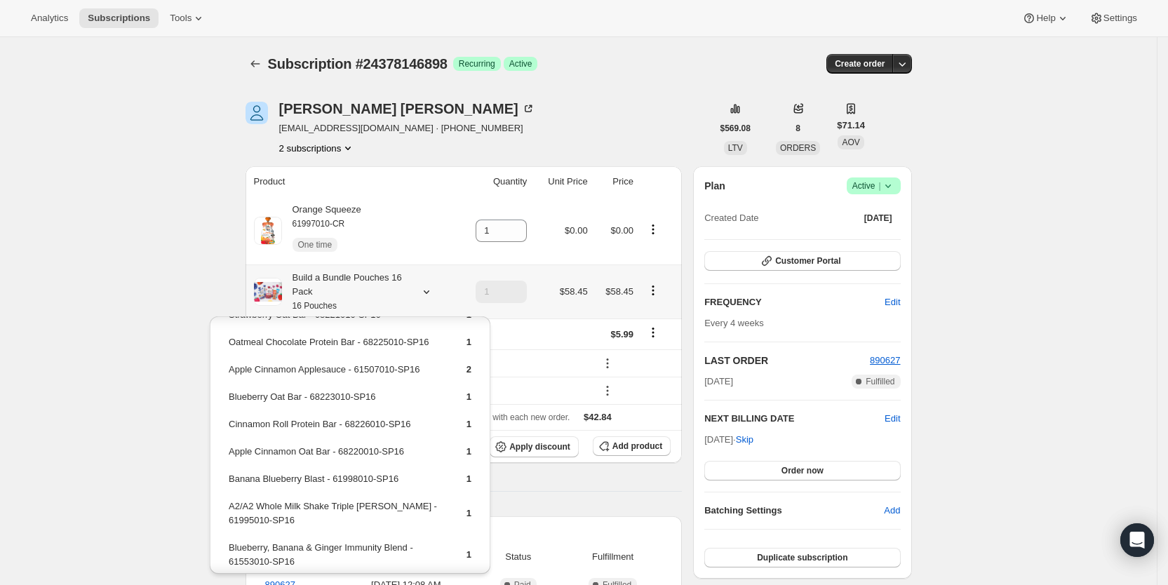
scroll to position [272, 0]
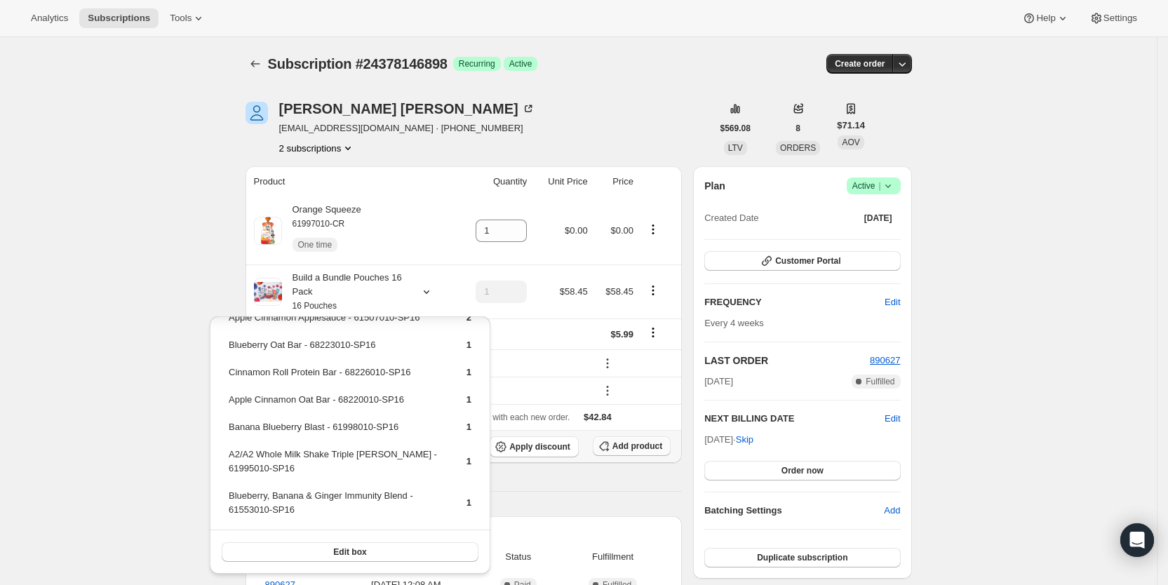
click at [639, 442] on span "Add product" at bounding box center [638, 446] width 50 height 11
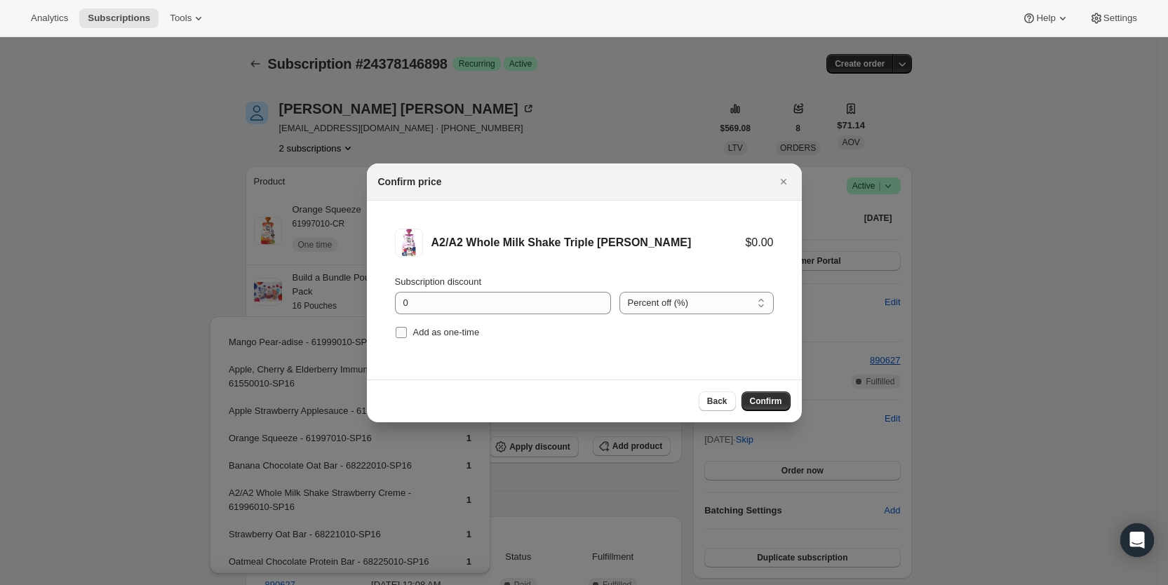
click at [403, 330] on input "Add as one-time" at bounding box center [401, 332] width 11 height 11
checkbox input "true"
click at [747, 396] on button "Confirm" at bounding box center [766, 402] width 49 height 20
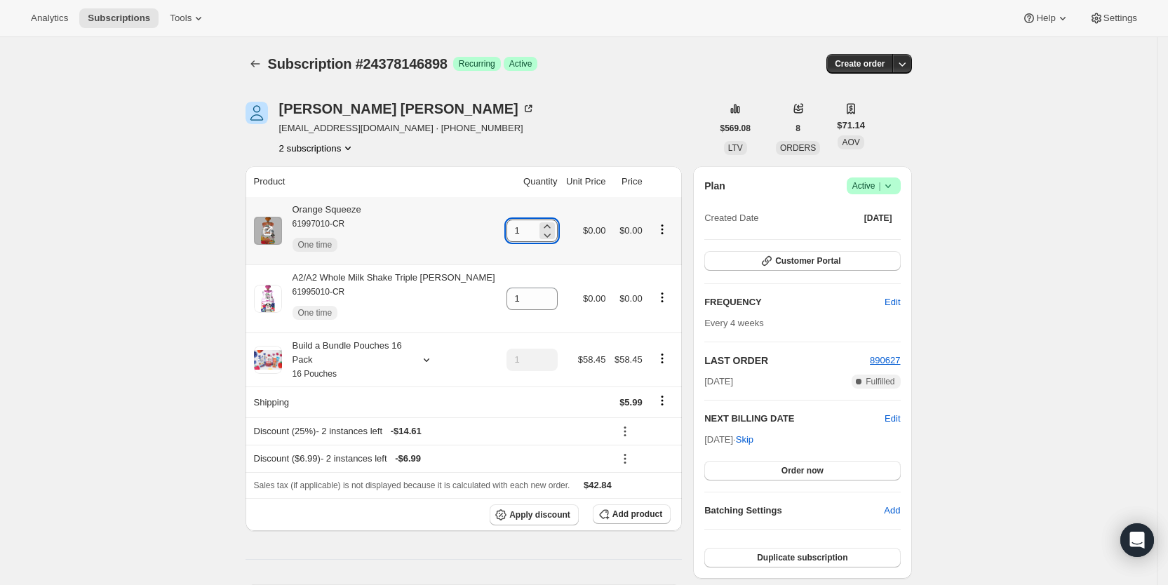
drag, startPoint x: 497, startPoint y: 231, endPoint x: 512, endPoint y: 229, distance: 14.1
click at [512, 229] on input "1" at bounding box center [522, 231] width 30 height 22
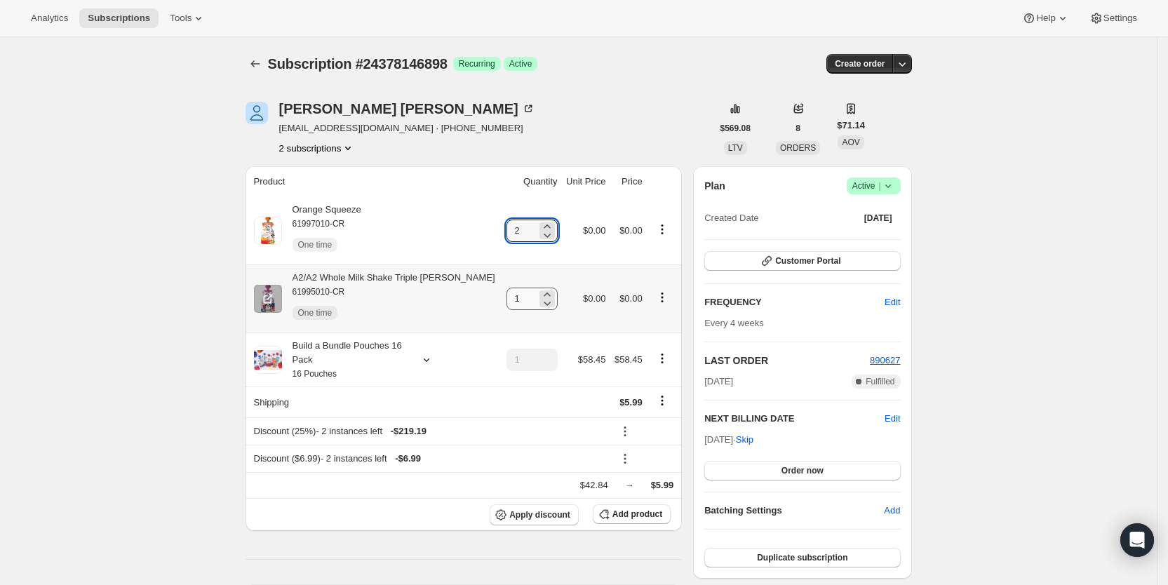
type input "2"
drag, startPoint x: 501, startPoint y: 298, endPoint x: 526, endPoint y: 297, distance: 25.3
click at [526, 297] on div "1" at bounding box center [532, 299] width 51 height 22
type input "2"
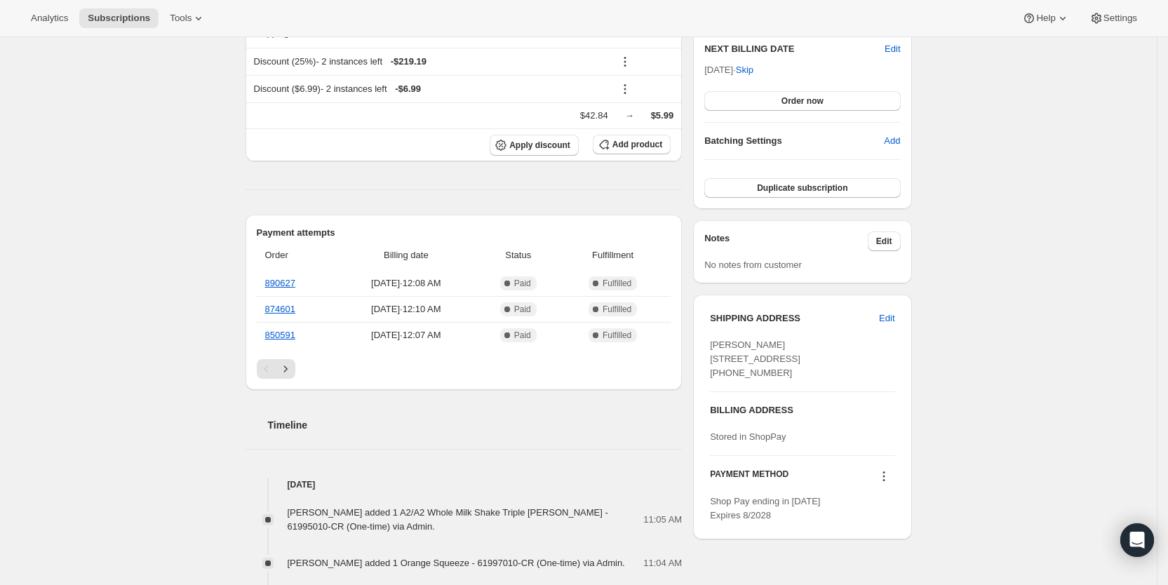
scroll to position [382, 0]
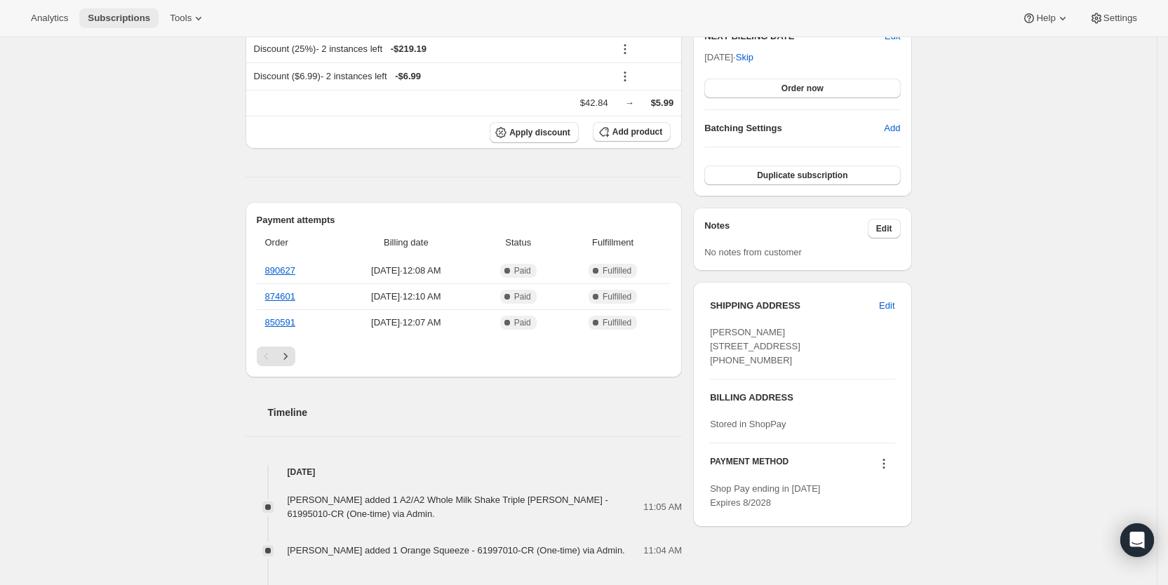
click at [109, 15] on span "Subscriptions" at bounding box center [119, 18] width 62 height 11
click at [104, 20] on span "Subscriptions" at bounding box center [119, 18] width 62 height 11
type input "1"
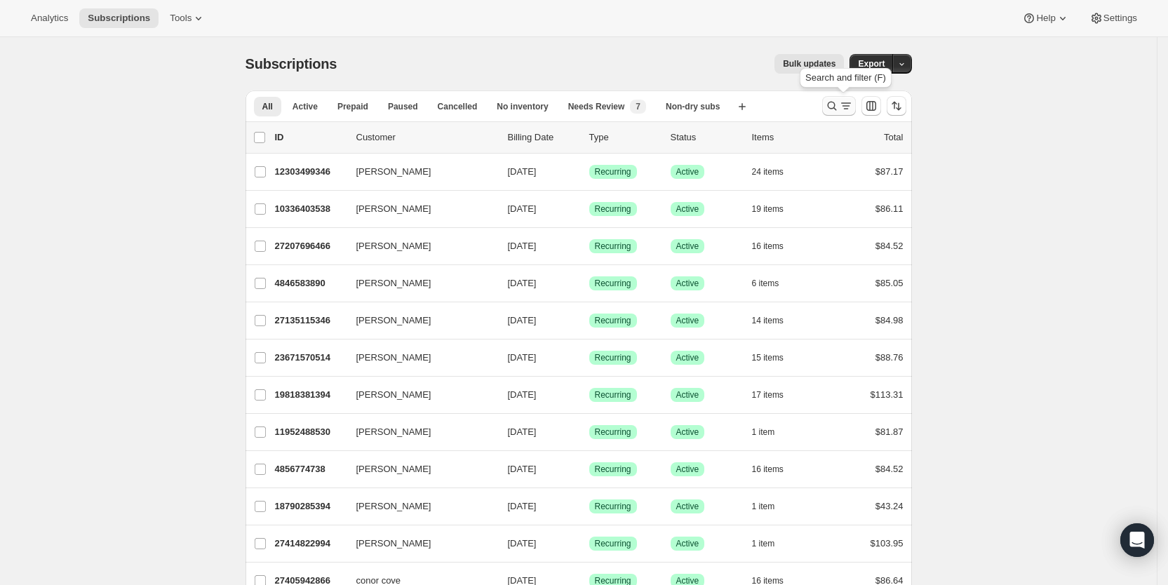
click at [846, 109] on icon "Search and filter results" at bounding box center [846, 106] width 14 height 14
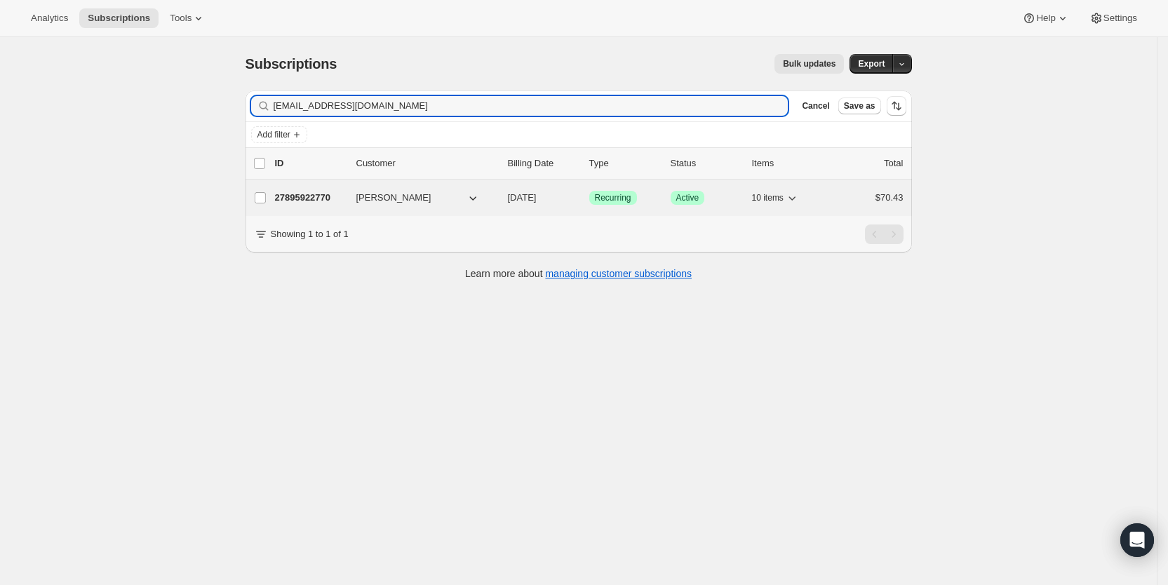
type input "[EMAIL_ADDRESS][DOMAIN_NAME]"
click at [537, 194] on span "[DATE]" at bounding box center [522, 197] width 29 height 11
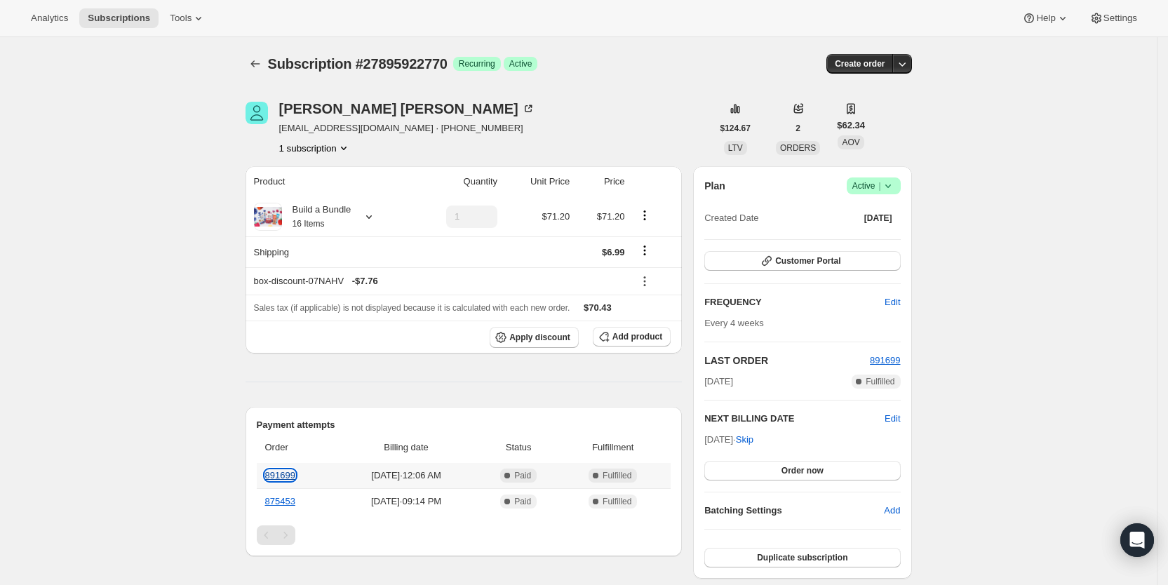
click at [281, 471] on link "891699" at bounding box center [280, 475] width 30 height 11
click at [371, 218] on icon at bounding box center [369, 217] width 14 height 14
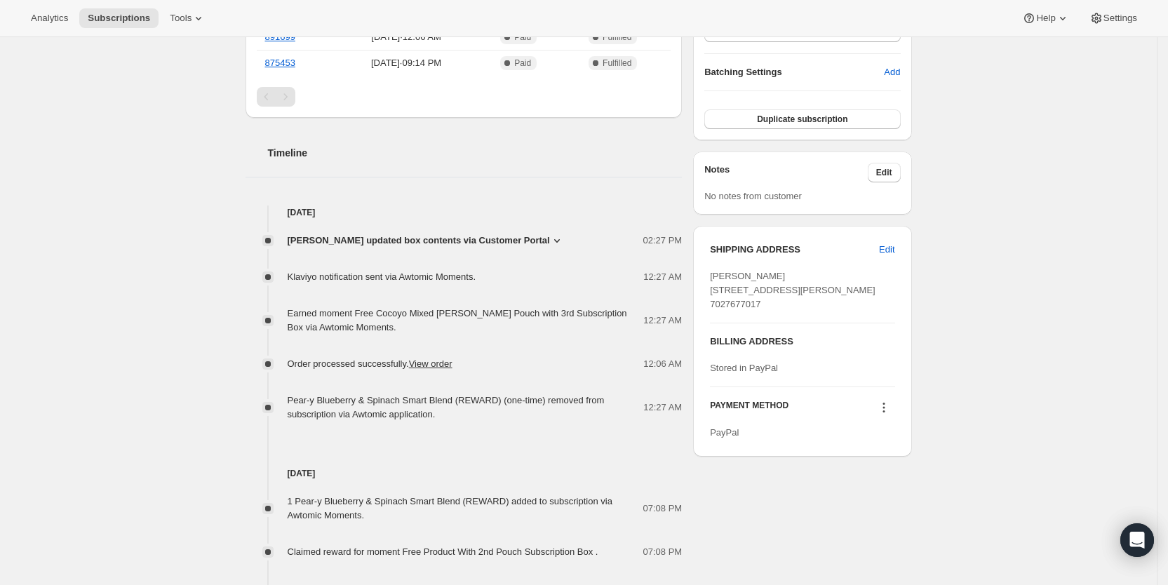
scroll to position [454, 0]
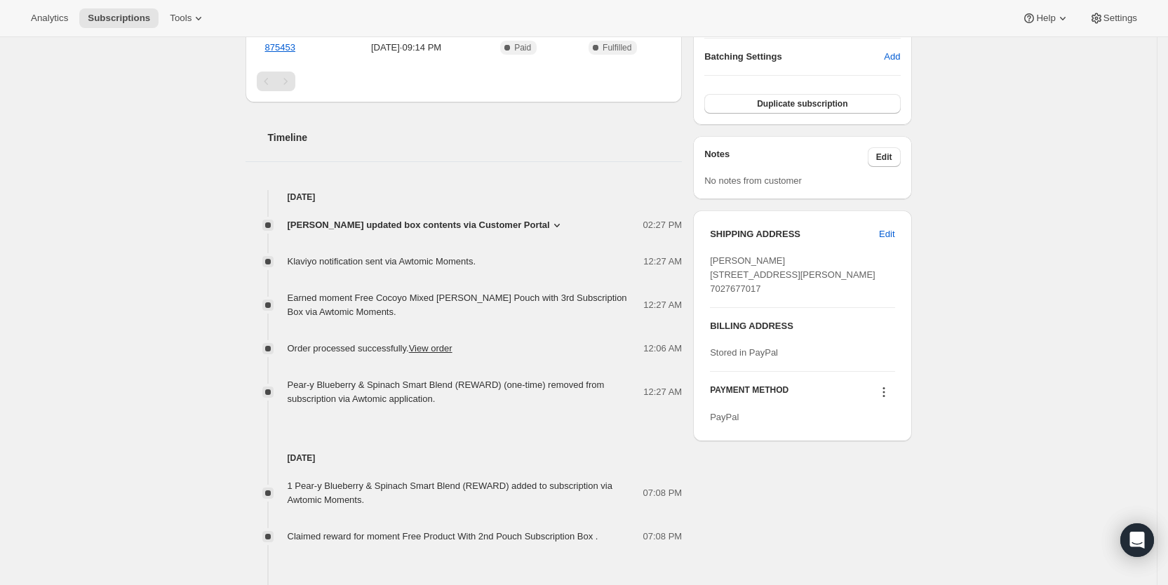
click at [550, 220] on icon at bounding box center [557, 225] width 14 height 14
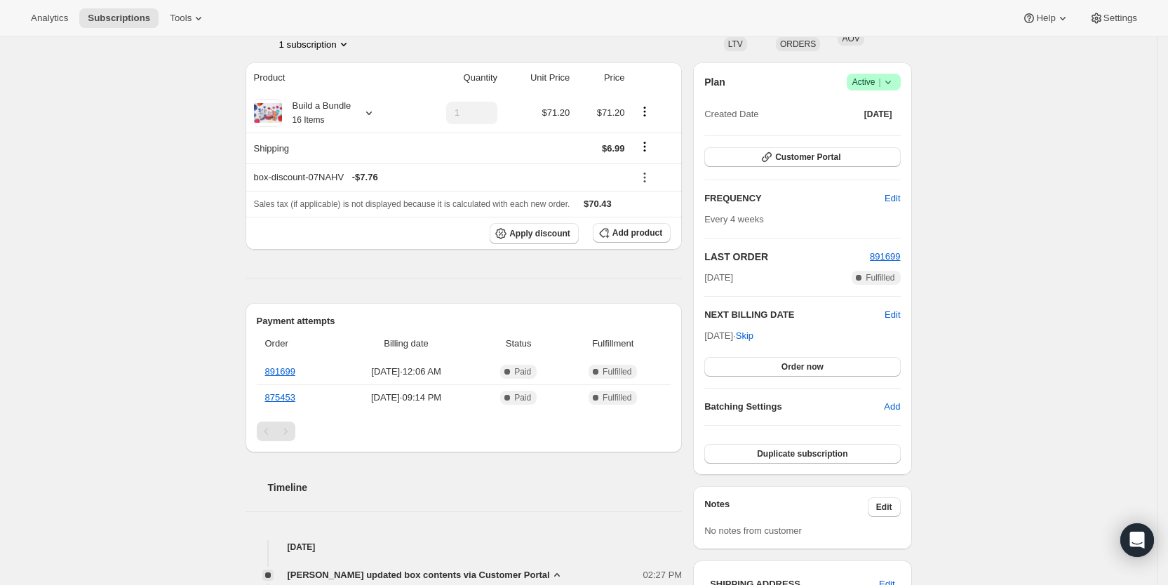
scroll to position [89, 0]
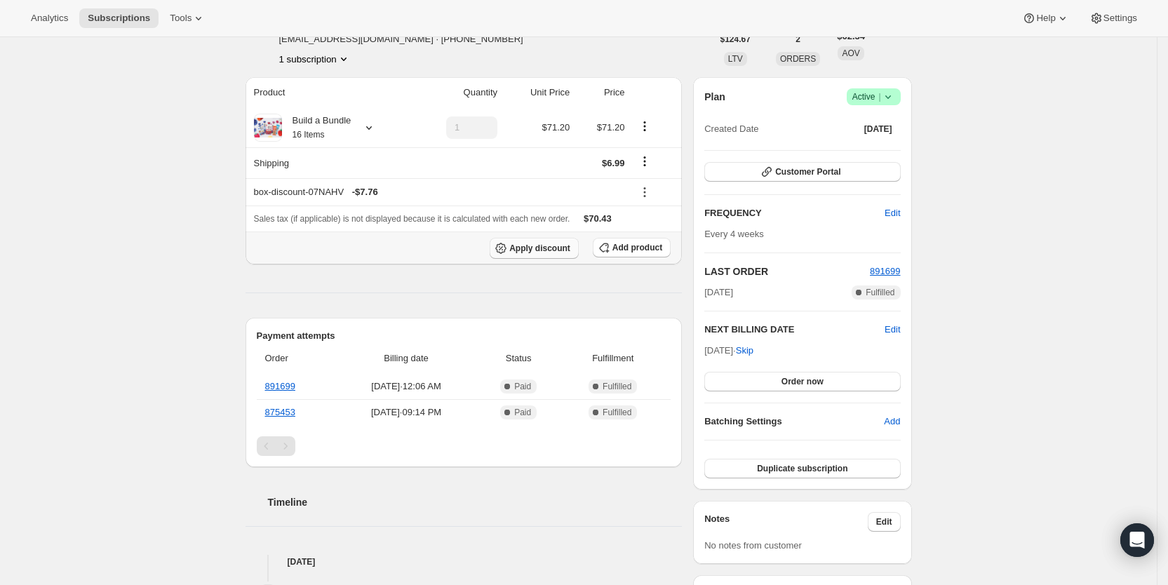
click at [556, 241] on button "Apply discount" at bounding box center [534, 248] width 89 height 21
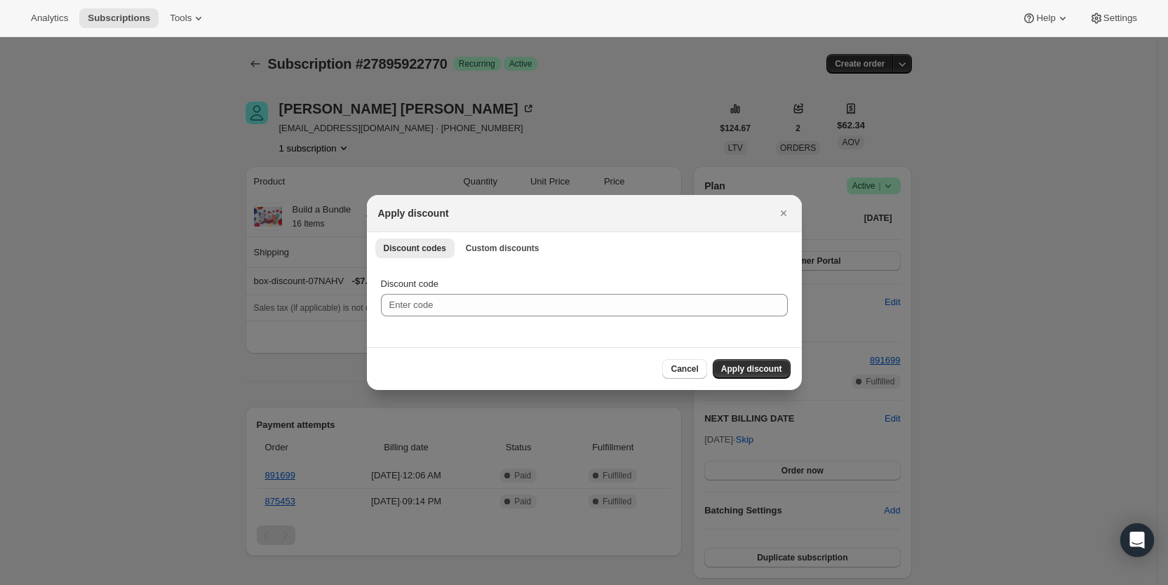
scroll to position [0, 0]
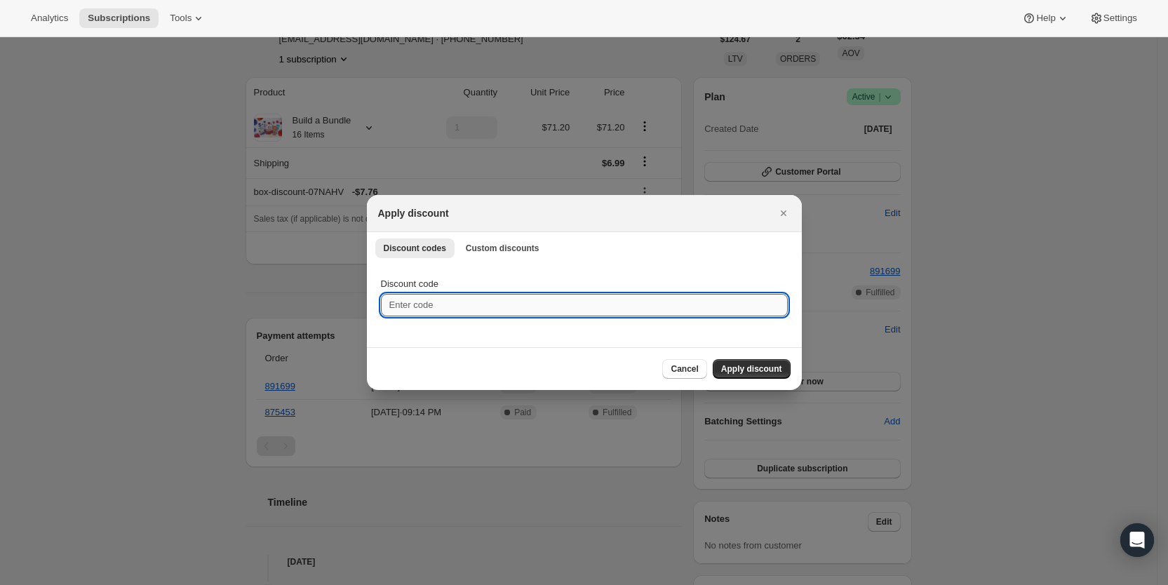
click at [435, 304] on input "Discount code" at bounding box center [584, 305] width 407 height 22
type input "cr_15"
click at [749, 368] on span "Apply discount" at bounding box center [751, 368] width 61 height 11
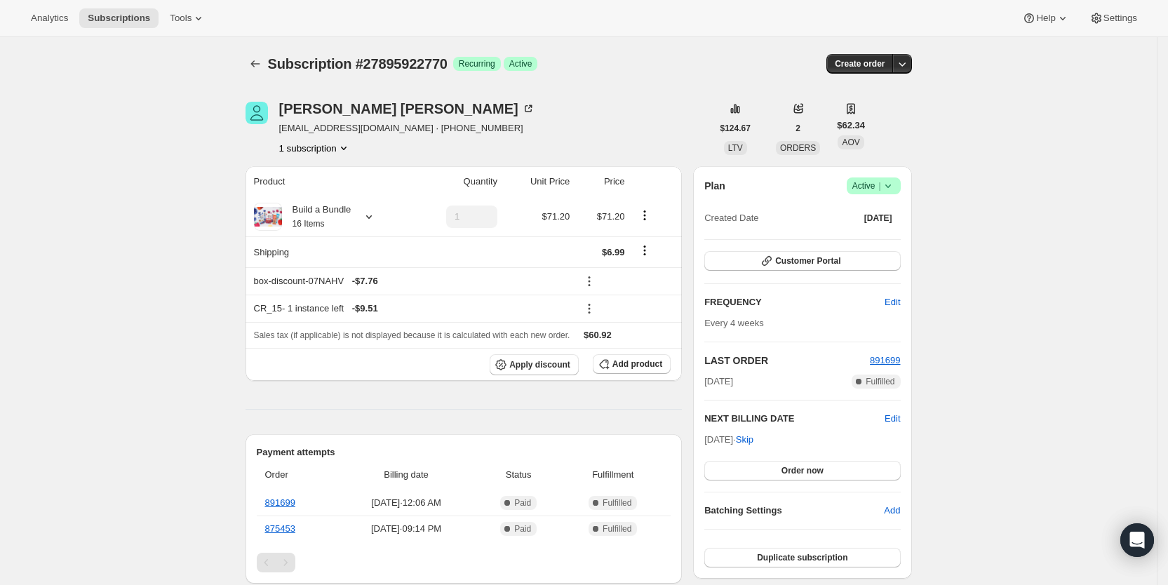
scroll to position [49, 0]
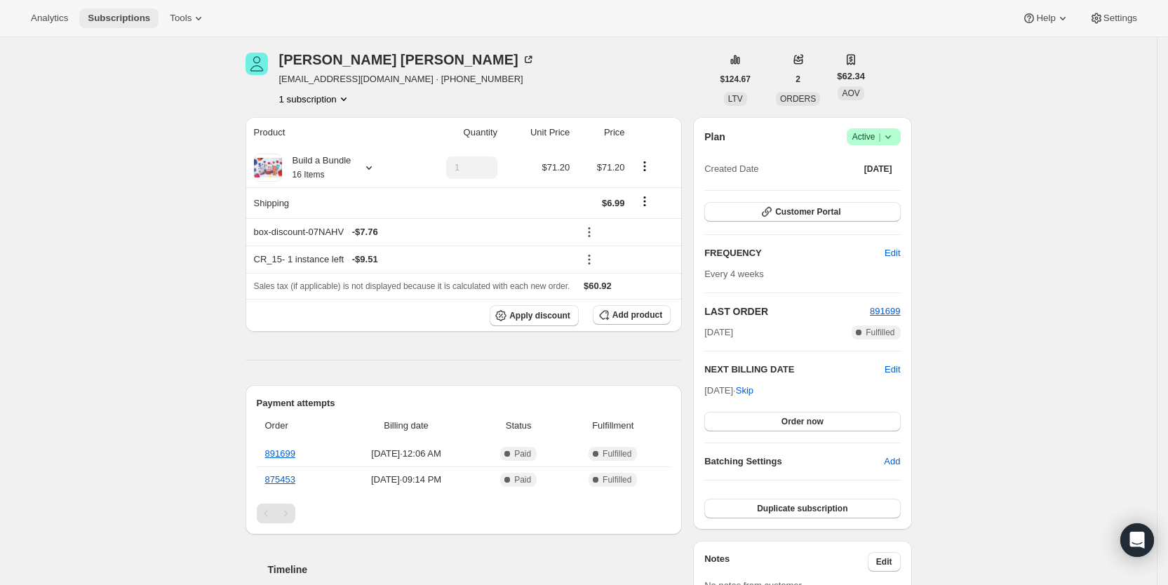
click at [127, 23] on span "Subscriptions" at bounding box center [119, 18] width 62 height 11
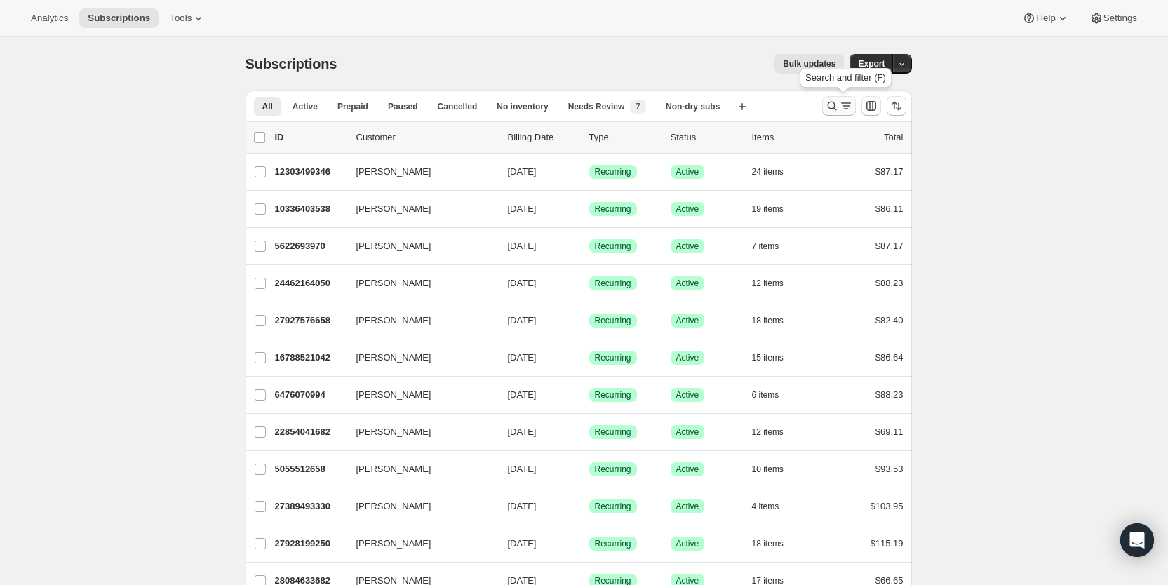
click at [846, 105] on icon "Search and filter results" at bounding box center [846, 106] width 14 height 14
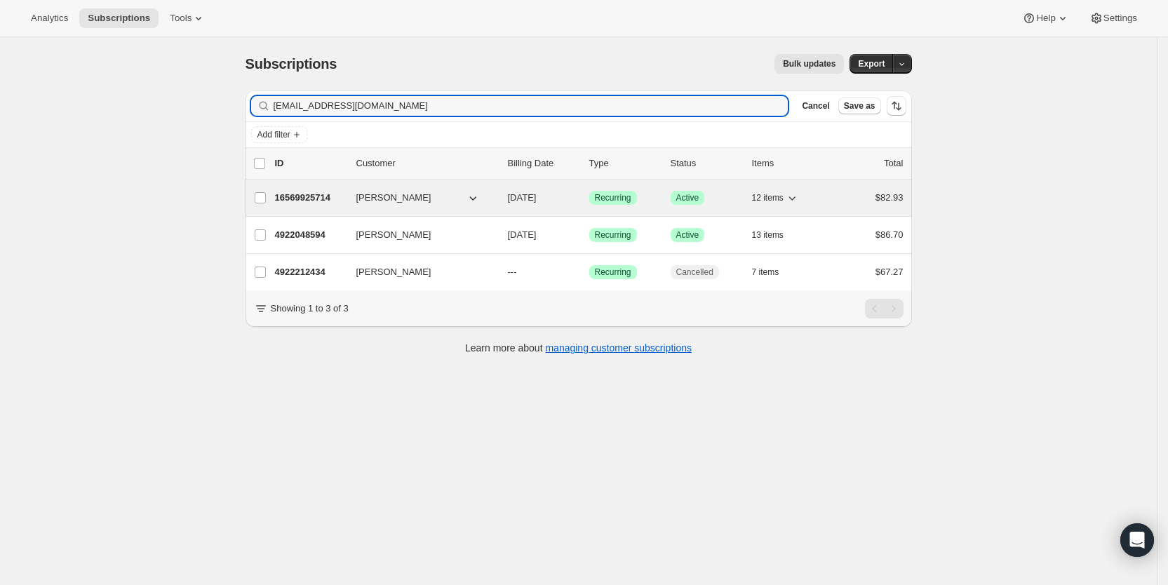
type input "[EMAIL_ADDRESS][DOMAIN_NAME]"
click at [537, 199] on span "[DATE]" at bounding box center [522, 197] width 29 height 11
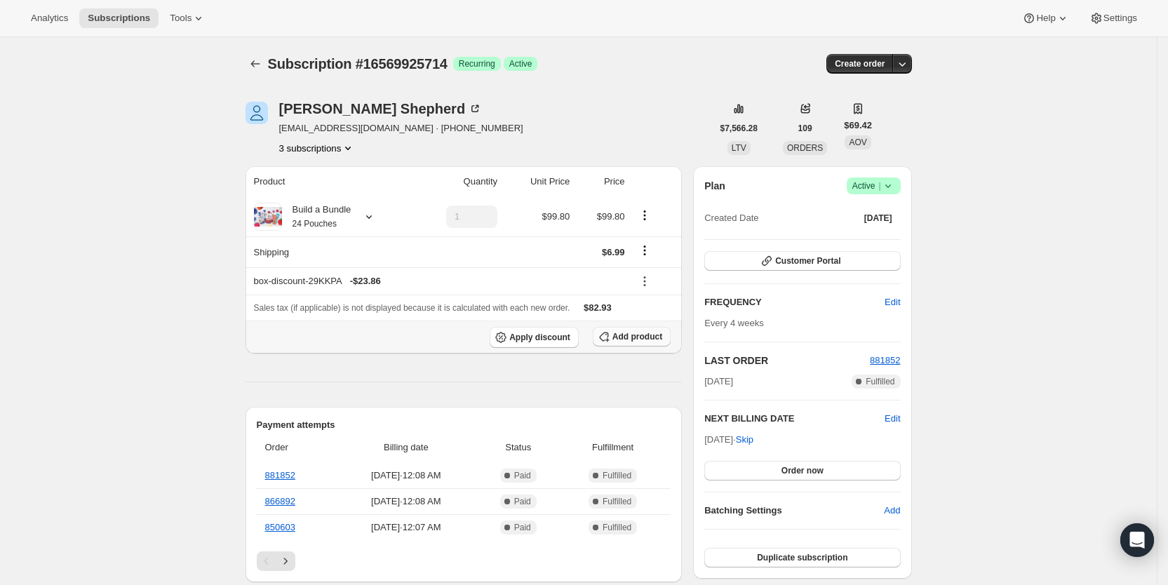
click at [643, 341] on span "Add product" at bounding box center [638, 336] width 50 height 11
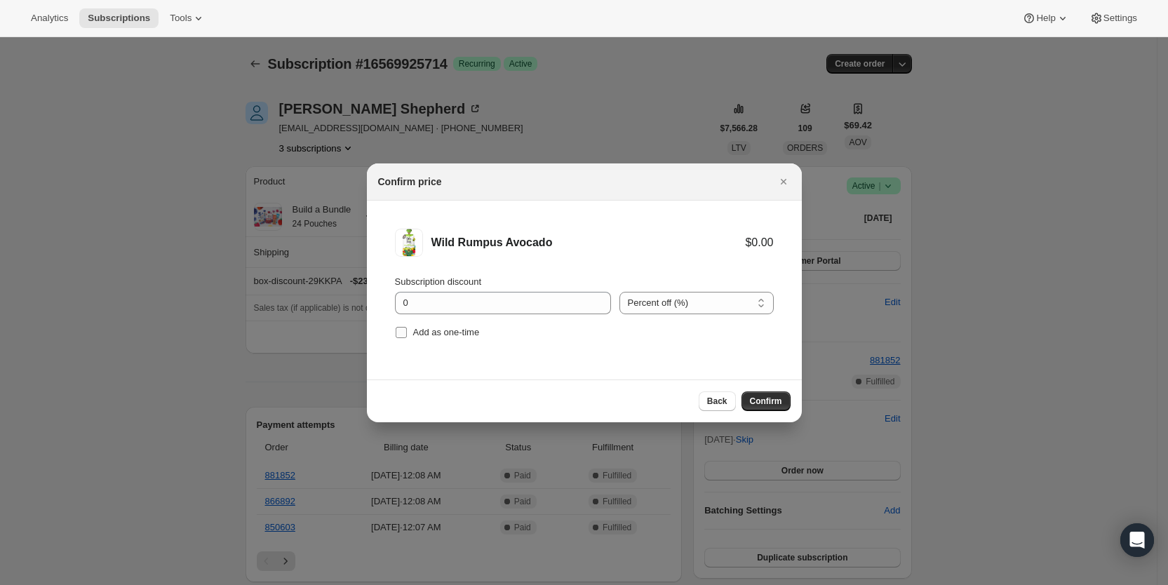
click at [413, 337] on span "Add as one-time" at bounding box center [446, 332] width 67 height 11
click at [407, 337] on input "Add as one-time" at bounding box center [401, 332] width 11 height 11
checkbox input "true"
click at [755, 397] on span "Confirm" at bounding box center [766, 401] width 32 height 11
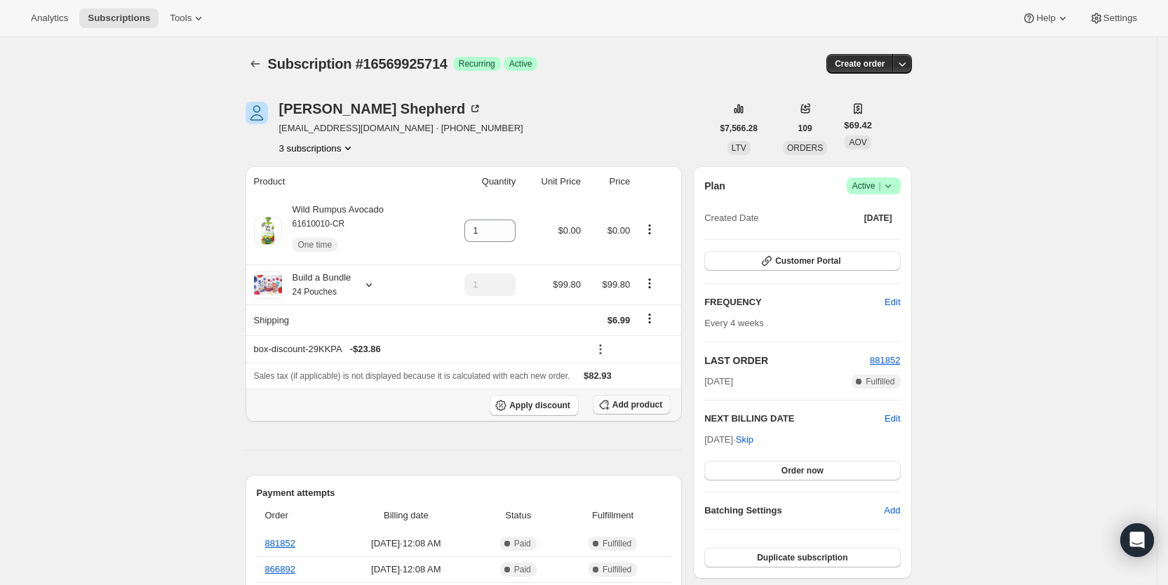
click at [647, 404] on span "Add product" at bounding box center [638, 404] width 50 height 11
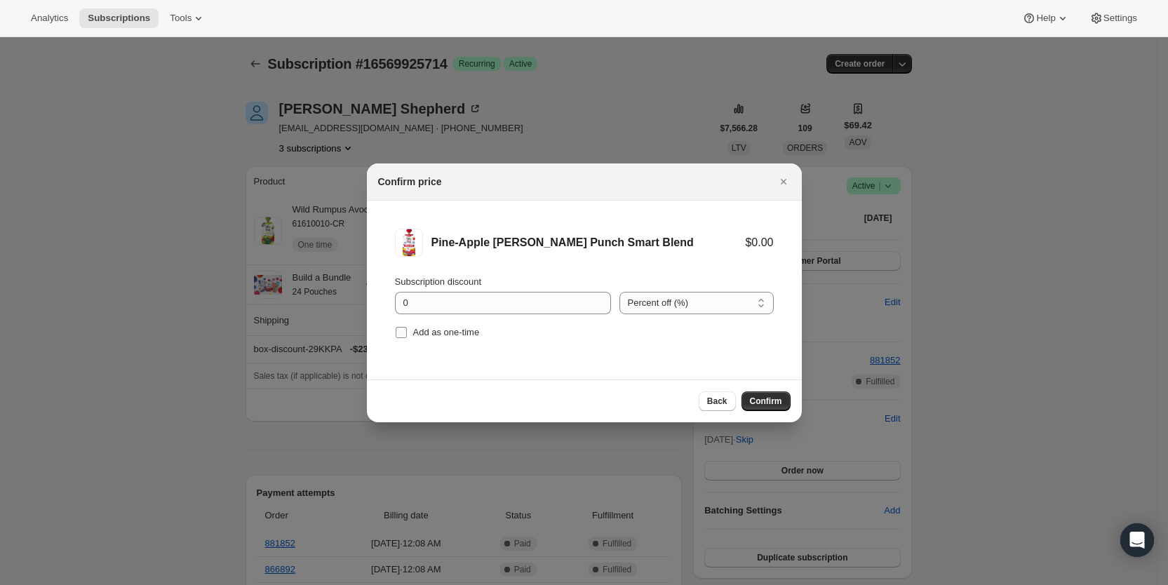
click at [401, 335] on input "Add as one-time" at bounding box center [401, 332] width 11 height 11
checkbox input "true"
click at [758, 403] on span "Confirm" at bounding box center [766, 401] width 32 height 11
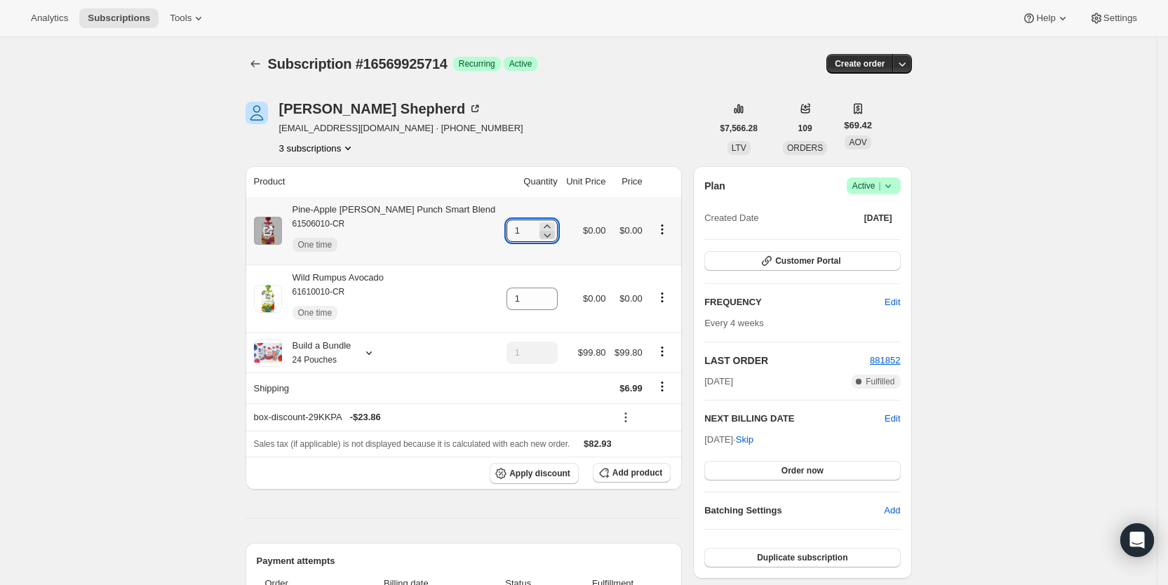
drag, startPoint x: 497, startPoint y: 234, endPoint x: 531, endPoint y: 232, distance: 33.7
click at [531, 232] on div "1" at bounding box center [532, 231] width 51 height 22
type input "2"
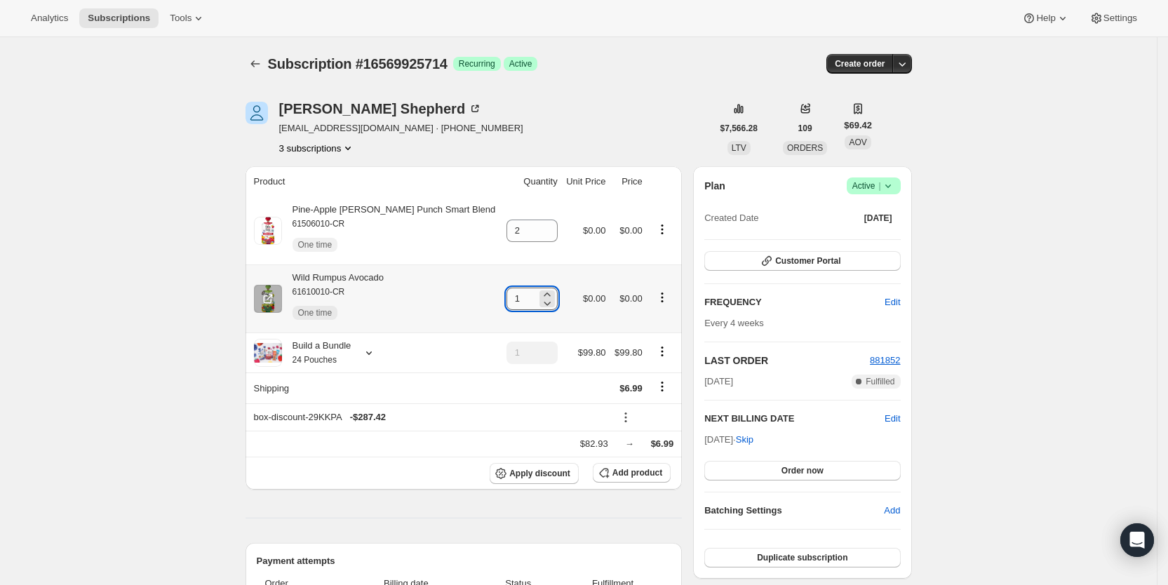
drag, startPoint x: 502, startPoint y: 302, endPoint x: 518, endPoint y: 300, distance: 16.4
click at [518, 300] on input "1" at bounding box center [522, 299] width 30 height 22
type input "2"
click at [549, 104] on div "[PERSON_NAME] [EMAIL_ADDRESS][DOMAIN_NAME] · [PHONE_NUMBER] 3 subscriptions" at bounding box center [479, 128] width 467 height 53
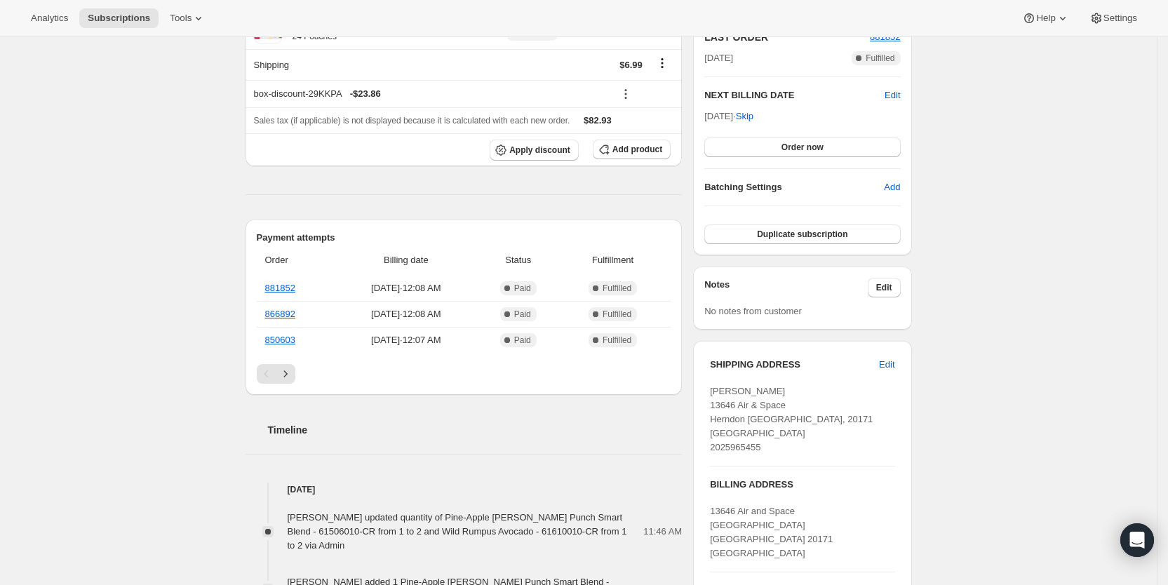
scroll to position [326, 0]
